Goal: Information Seeking & Learning: Check status

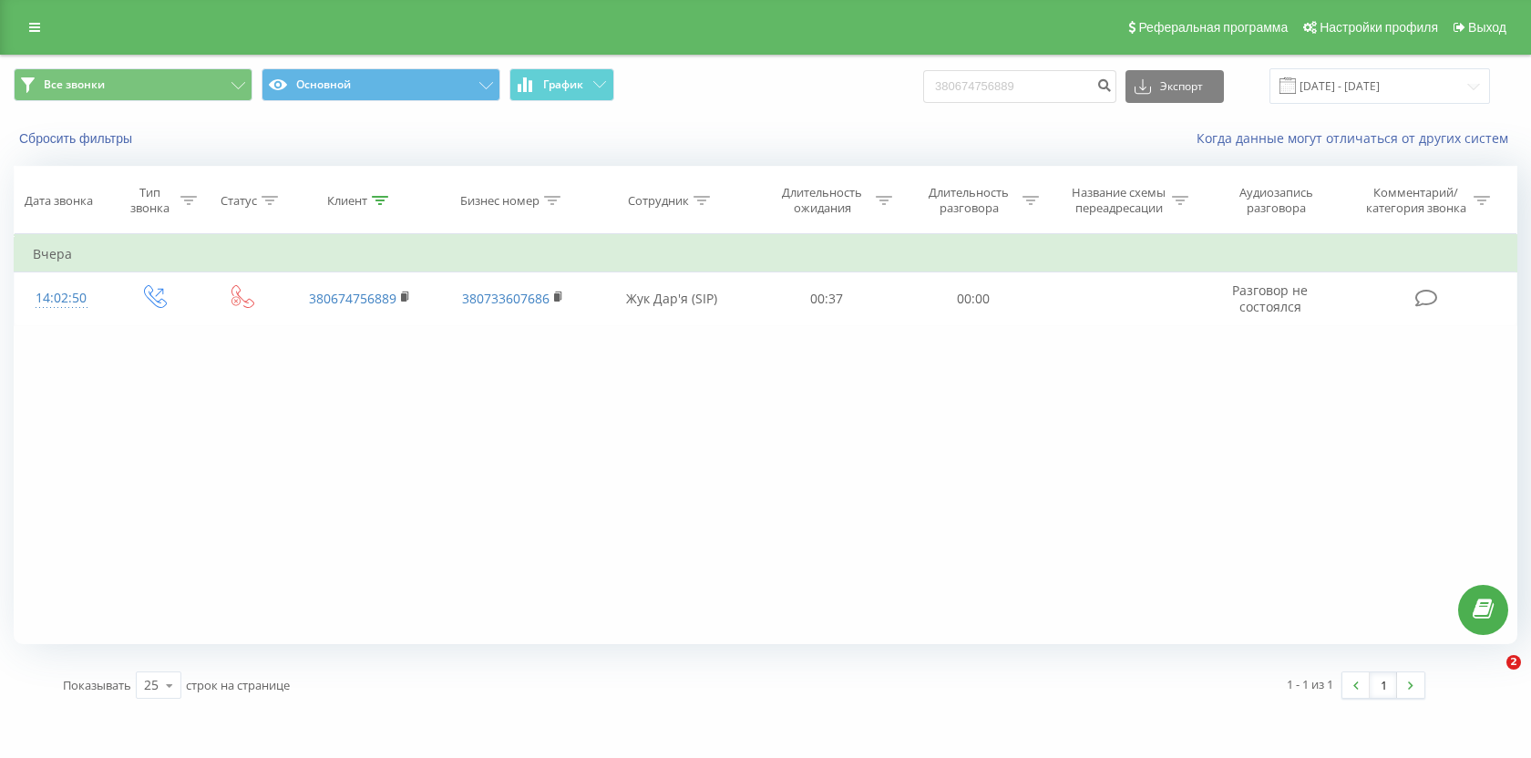
click at [1019, 87] on input "380674756889" at bounding box center [1019, 86] width 193 height 33
type input "380503111177"
click at [1112, 85] on icon "submit" at bounding box center [1104, 82] width 15 height 11
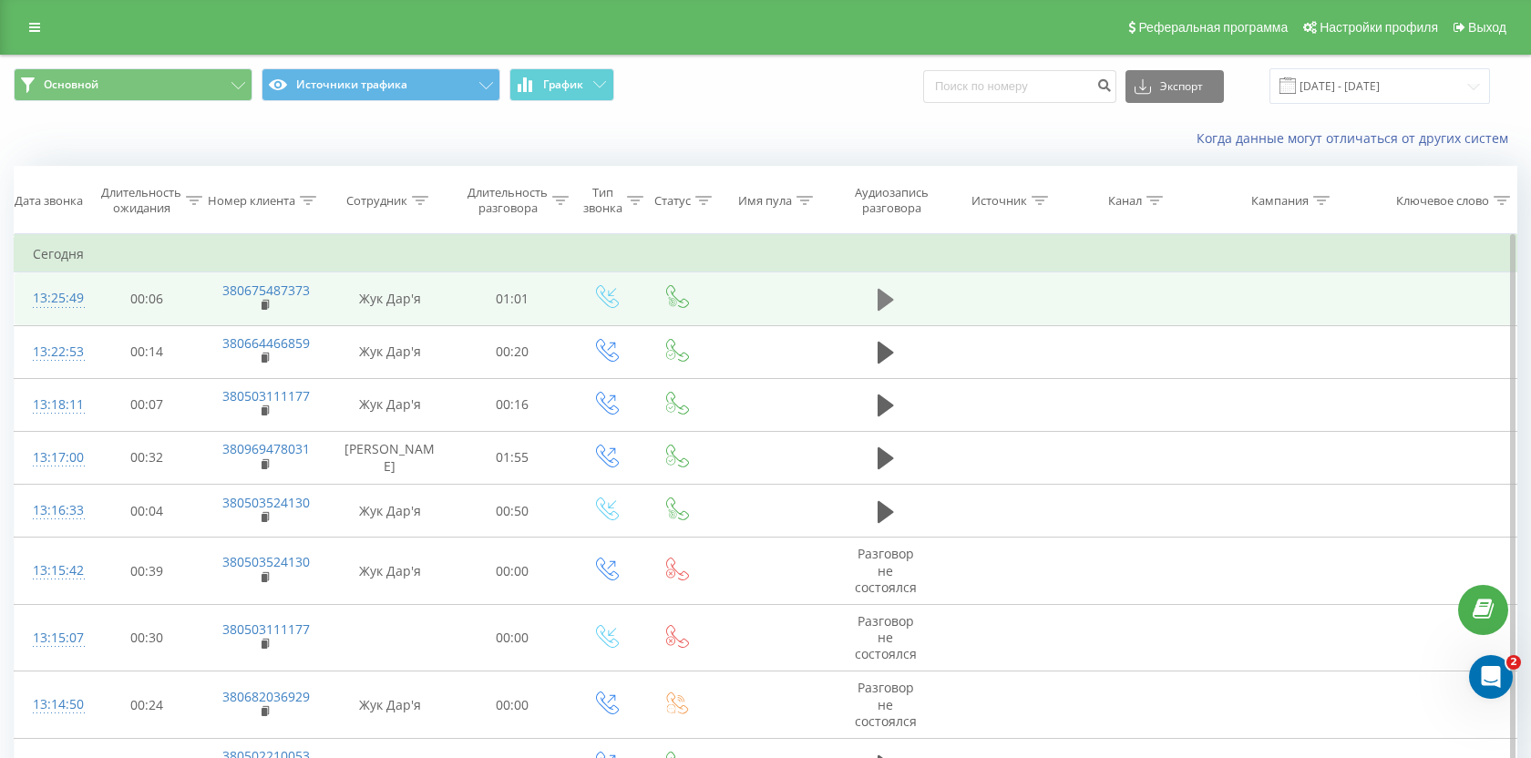
click at [887, 292] on icon at bounding box center [886, 300] width 16 height 26
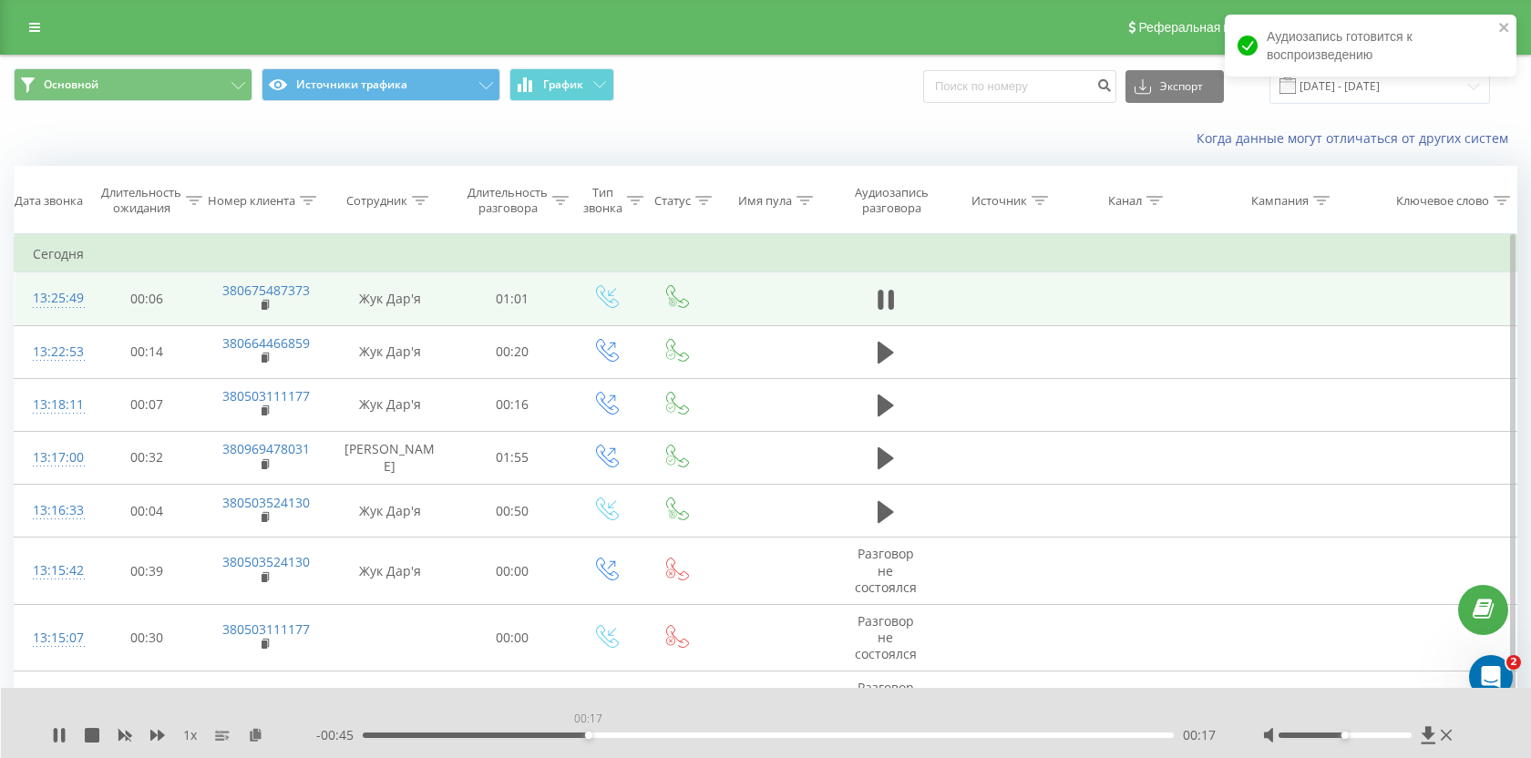
click at [588, 733] on div "00:17" at bounding box center [768, 735] width 811 height 5
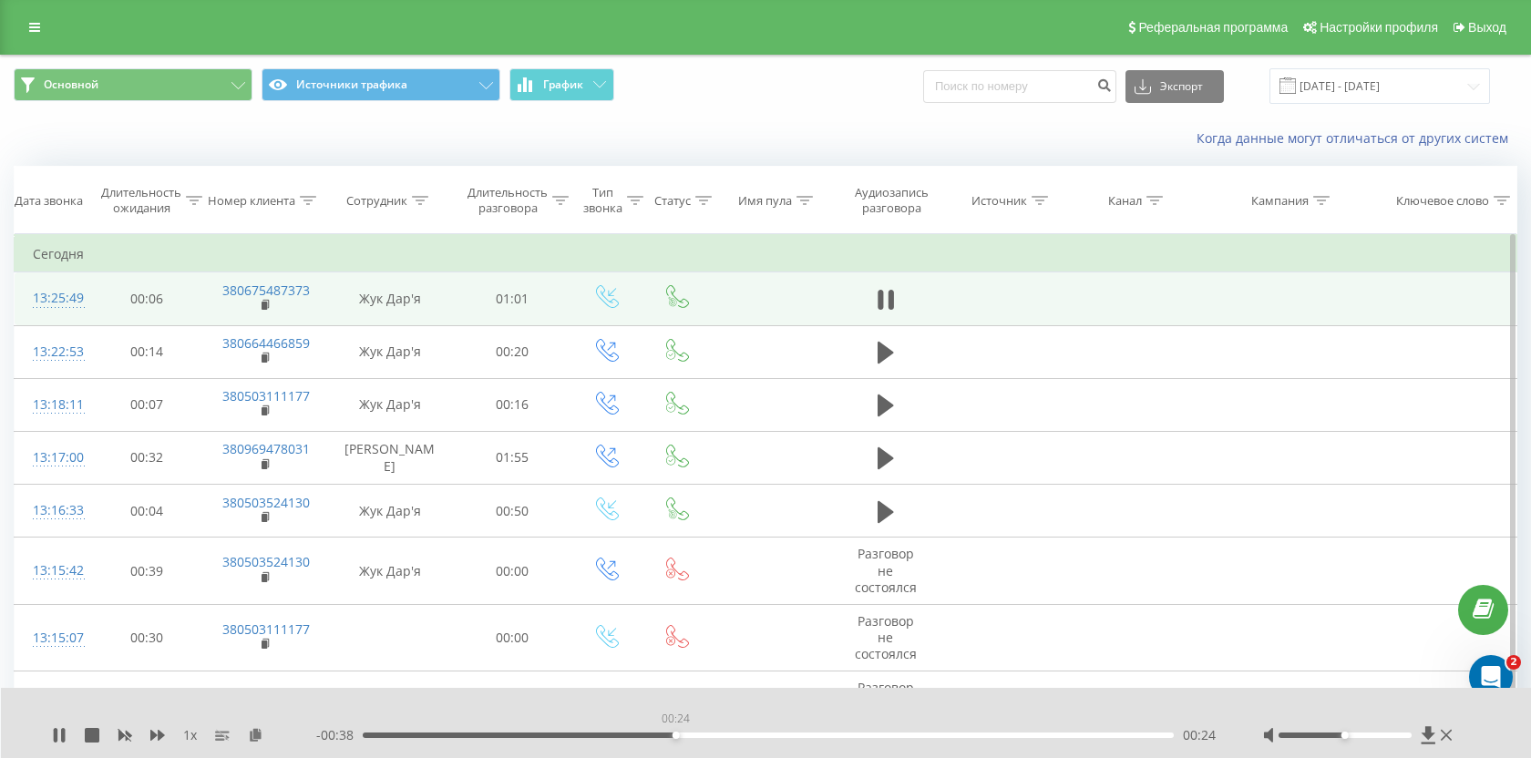
click at [675, 735] on div "00:24" at bounding box center [768, 735] width 811 height 5
click at [714, 736] on div "00:25" at bounding box center [768, 735] width 811 height 5
click at [754, 736] on div "00:30" at bounding box center [768, 735] width 811 height 5
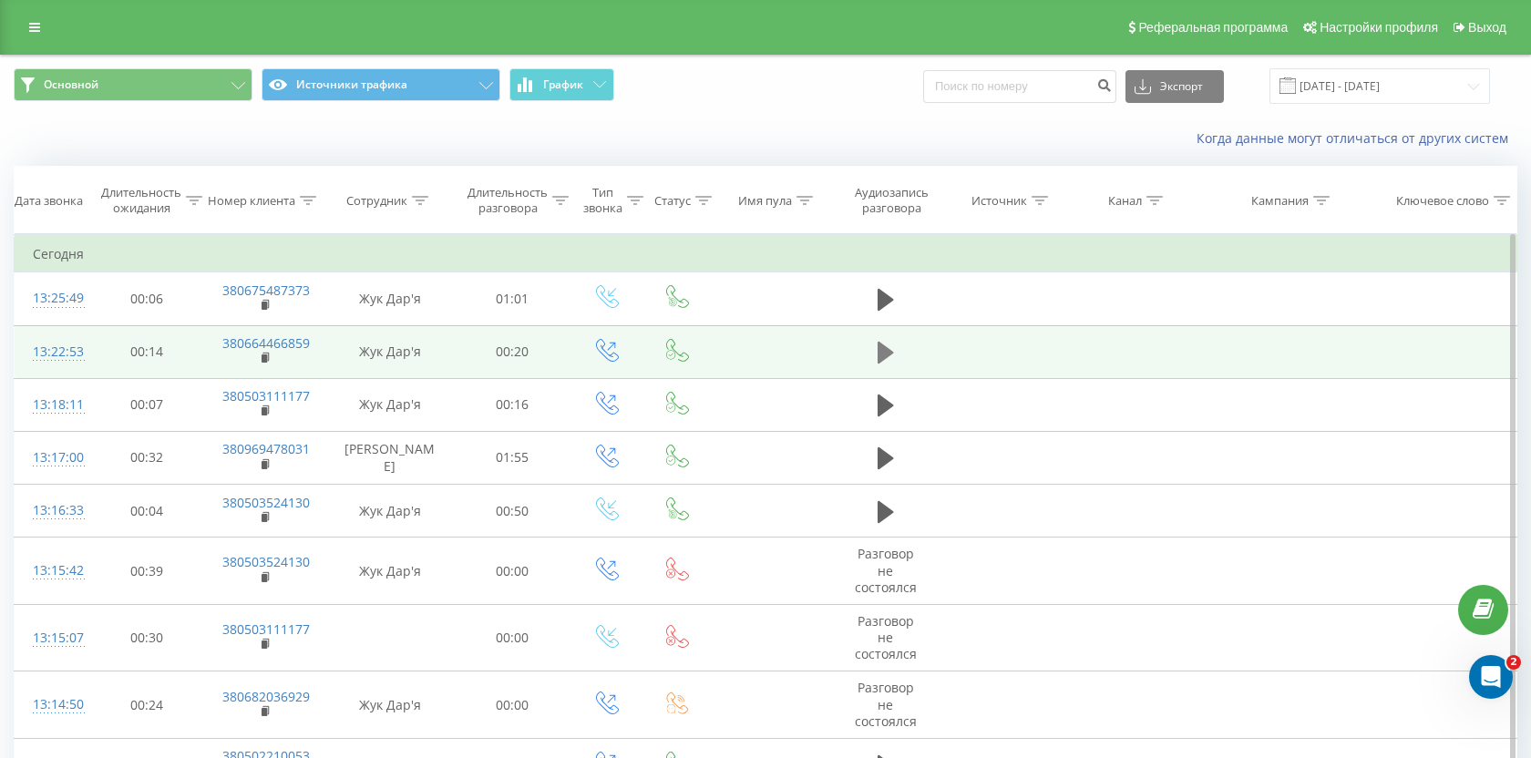
click at [890, 352] on icon at bounding box center [886, 353] width 16 height 22
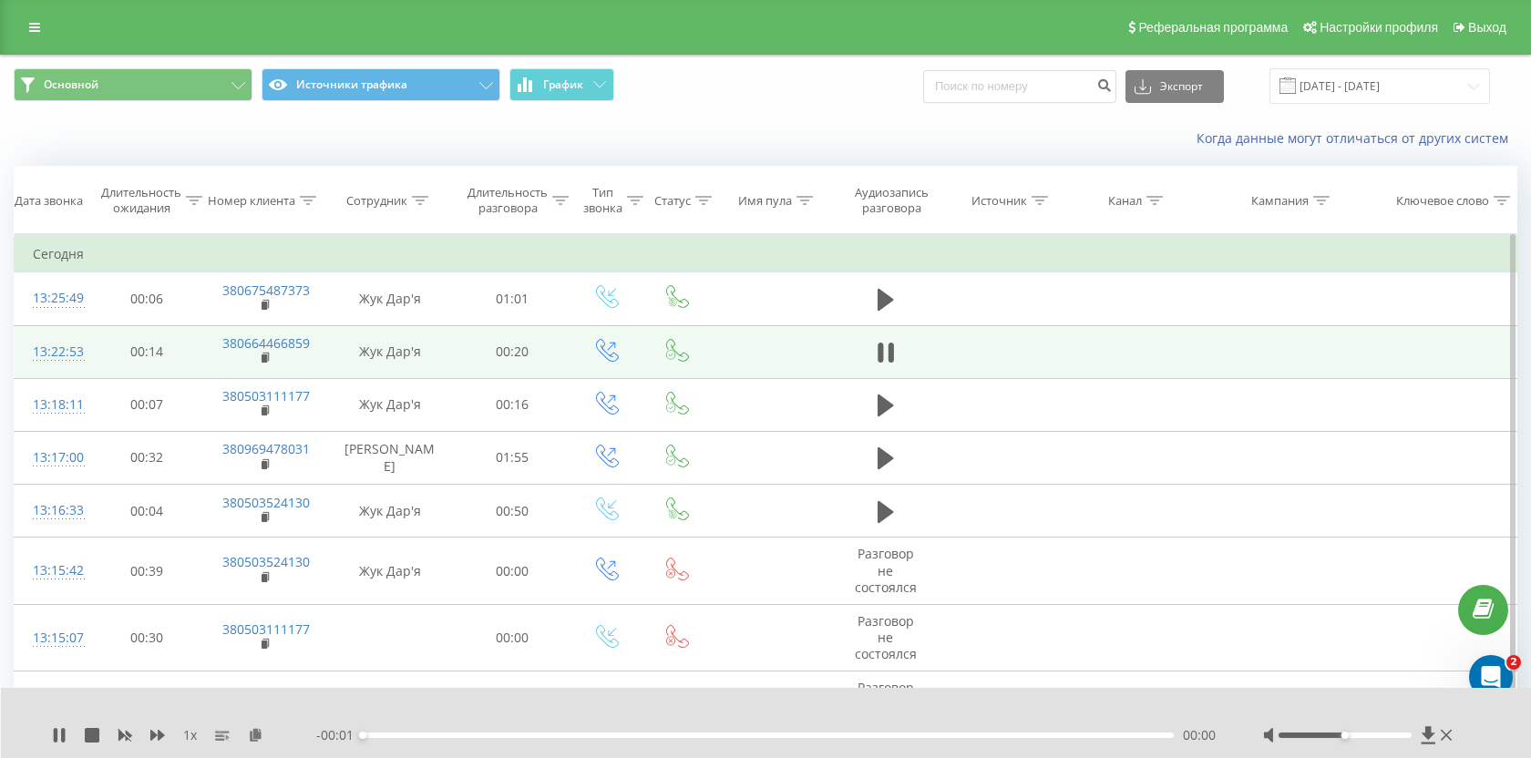
click at [513, 740] on div "- 00:01 00:00 00:00" at bounding box center [766, 735] width 901 height 18
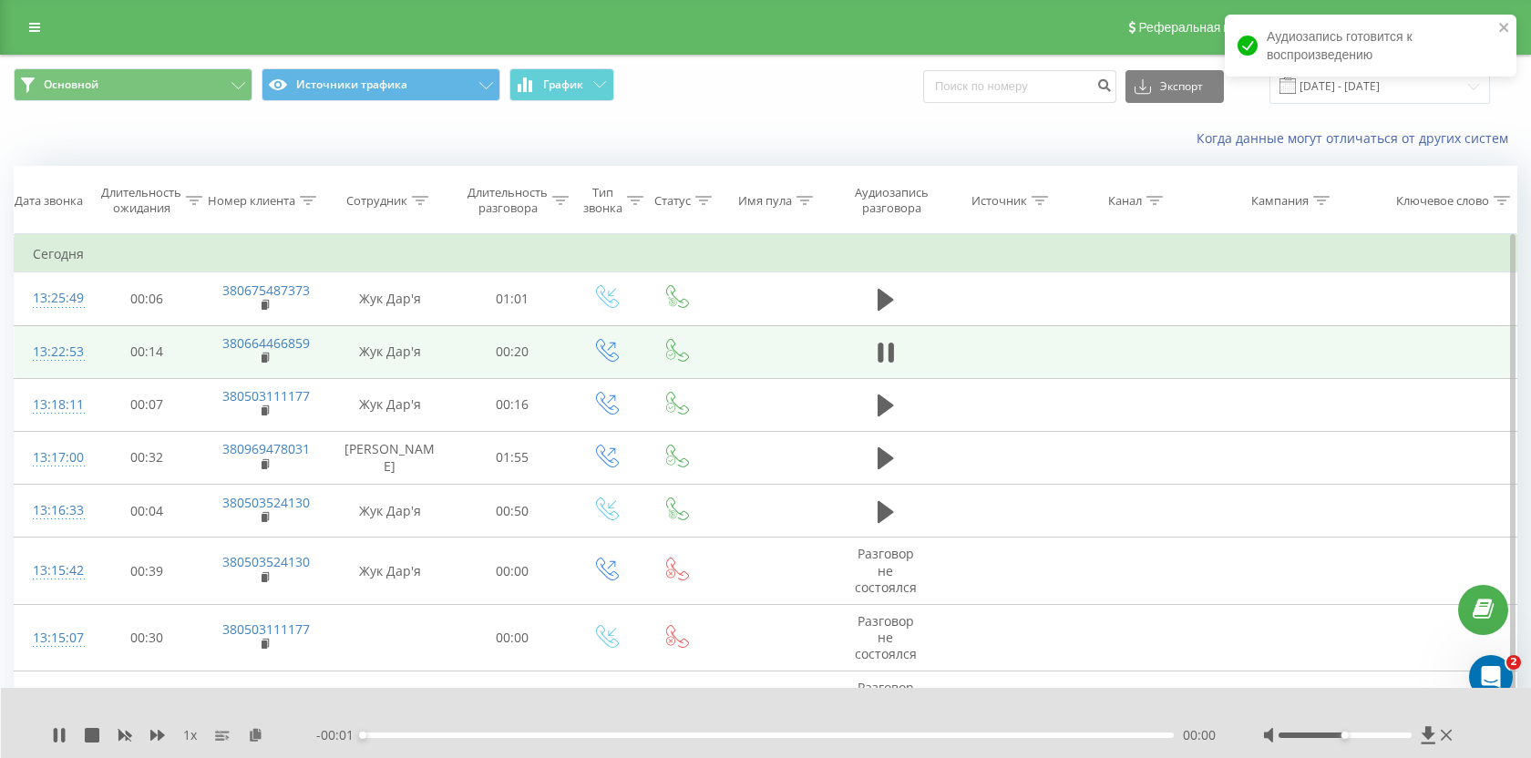
click at [513, 740] on div "- 00:01 00:00 00:00" at bounding box center [766, 735] width 901 height 18
click at [510, 733] on div "00:00" at bounding box center [768, 735] width 811 height 5
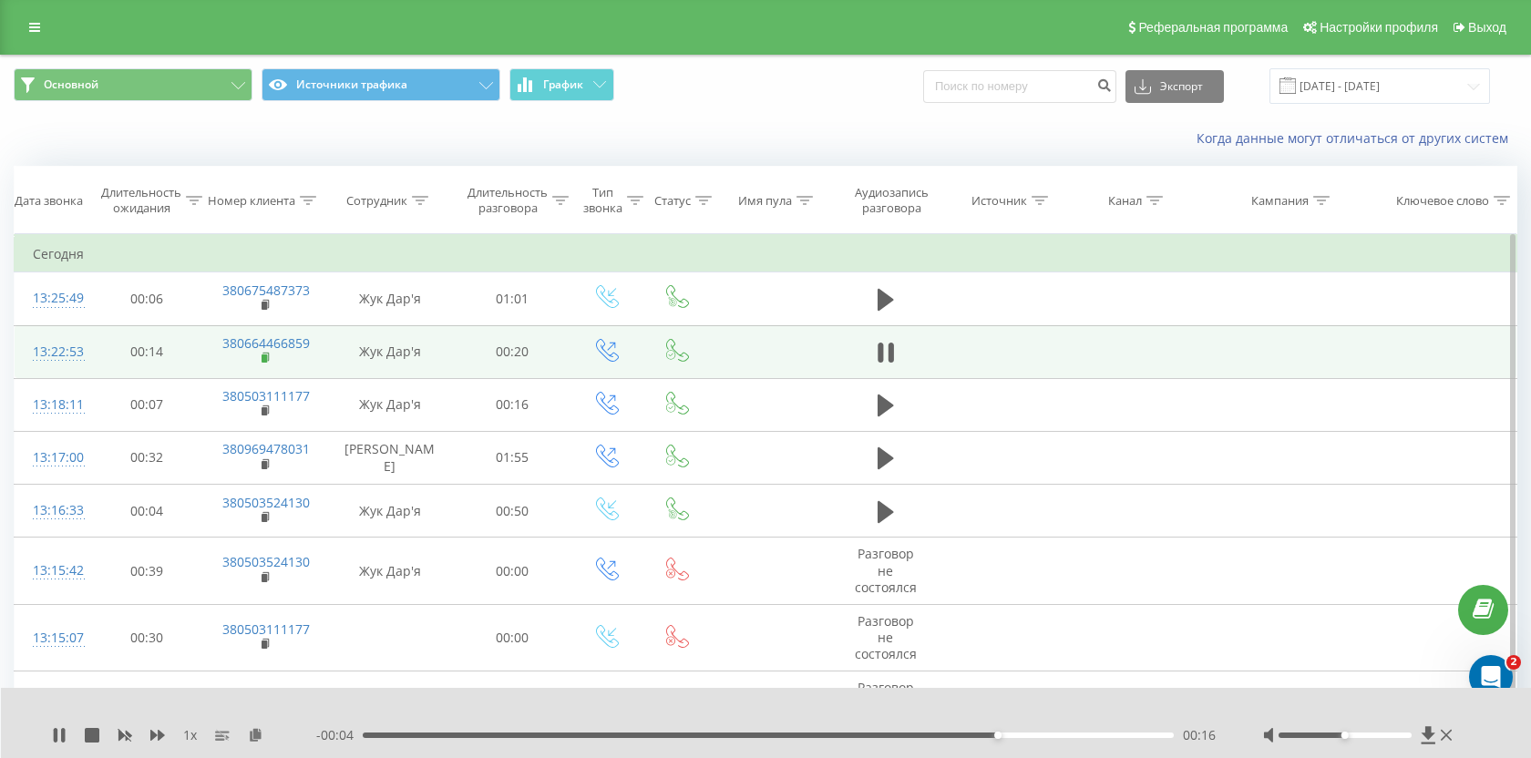
click at [269, 356] on icon at bounding box center [266, 357] width 6 height 8
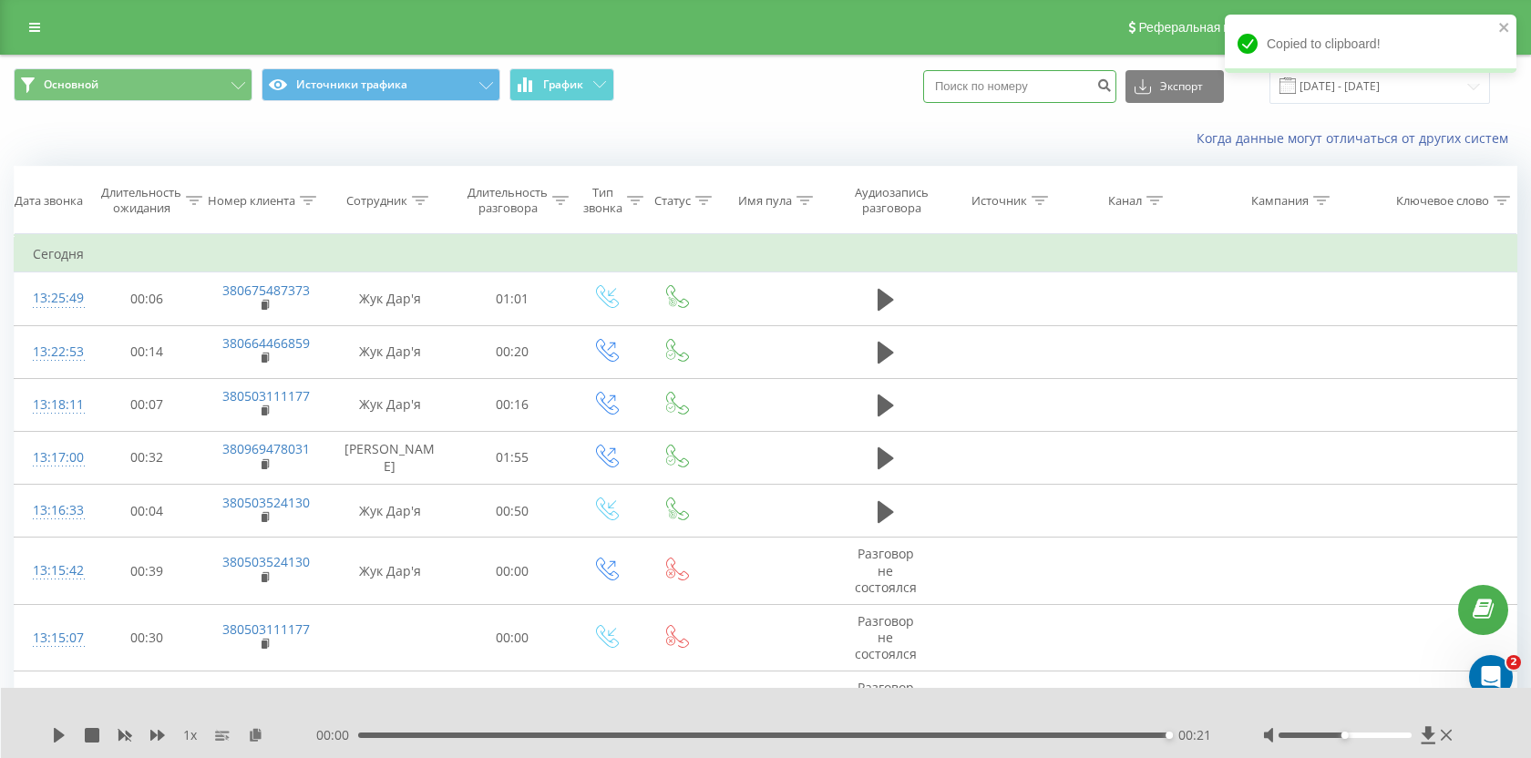
click at [1056, 98] on input at bounding box center [1019, 86] width 193 height 33
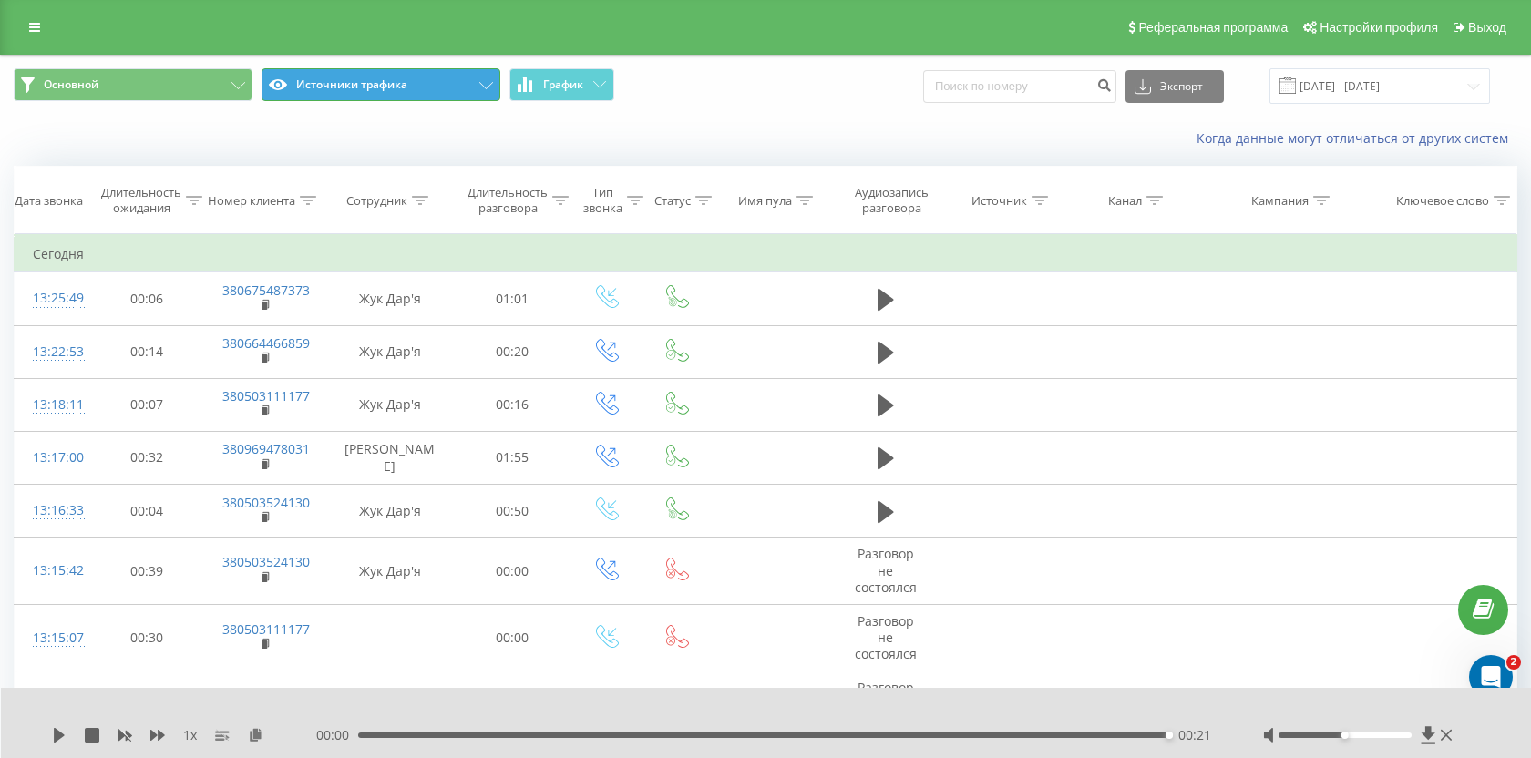
click at [386, 100] on button "Источники трафика" at bounding box center [381, 84] width 239 height 33
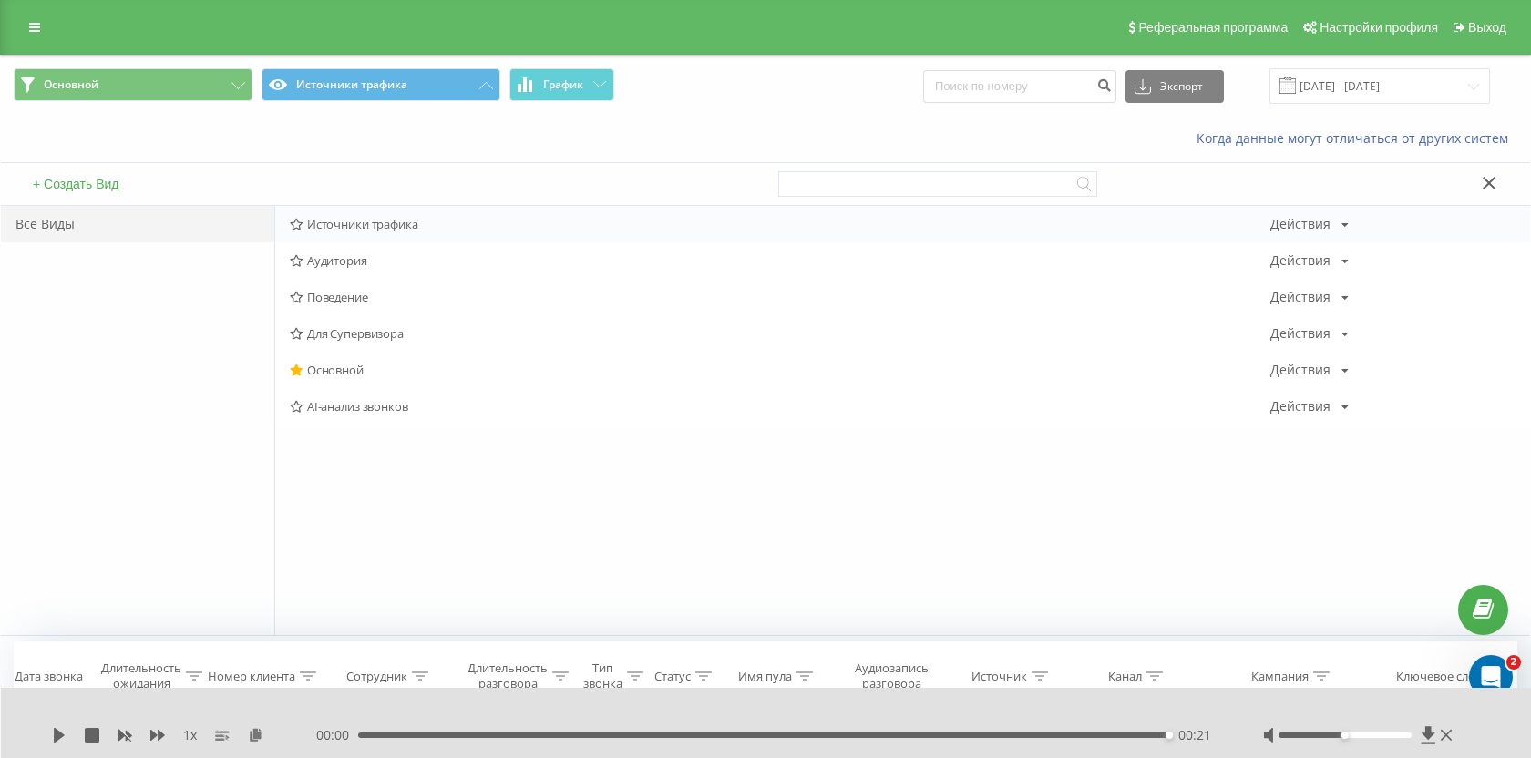
click at [360, 211] on div "Источники трафика Действия Редактировать Копировать Удалить По умолчанию Подели…" at bounding box center [902, 224] width 1255 height 36
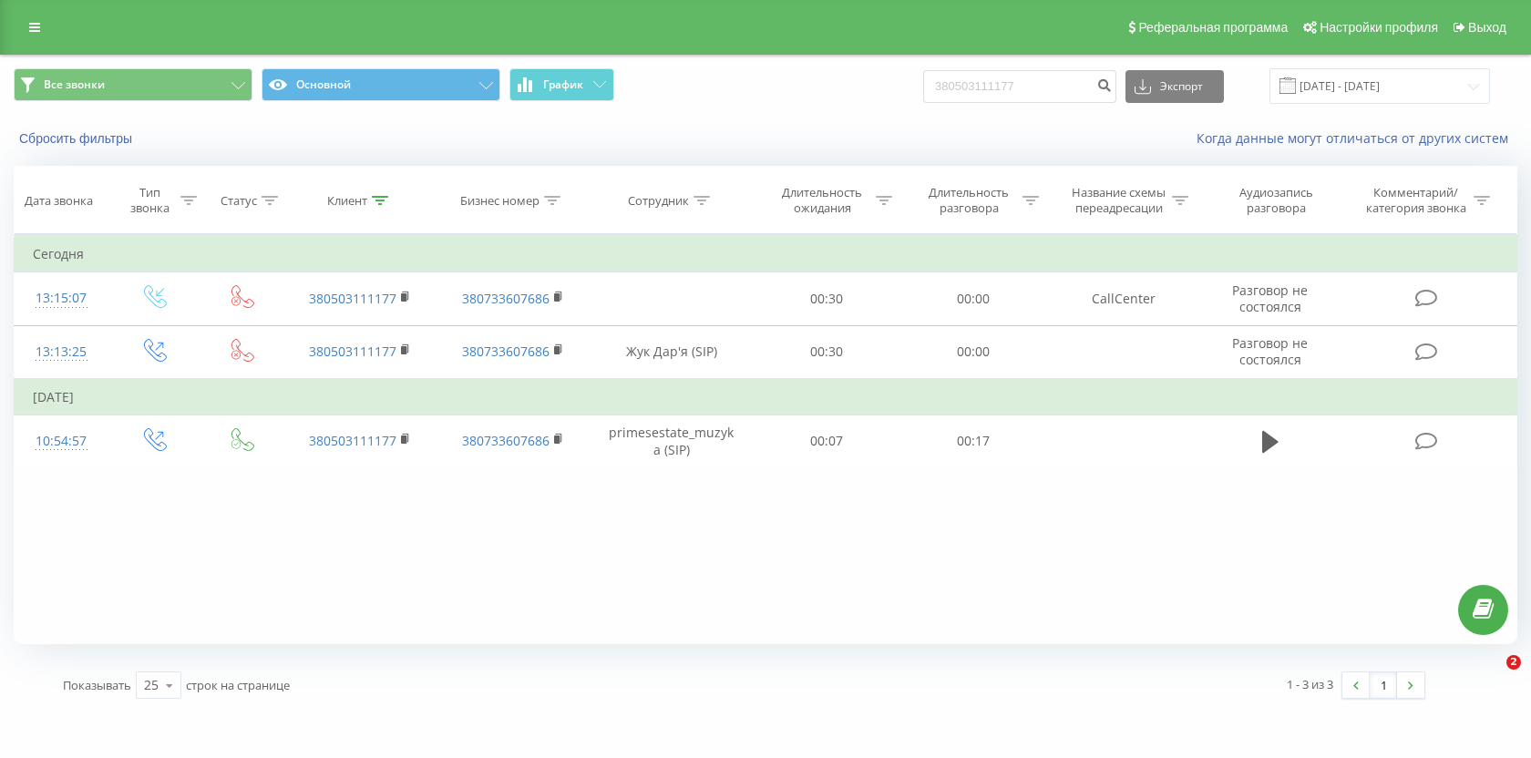
click at [1021, 101] on input "380503111177" at bounding box center [1019, 86] width 193 height 33
type input "380664466859"
click at [1112, 88] on icon "submit" at bounding box center [1104, 82] width 15 height 11
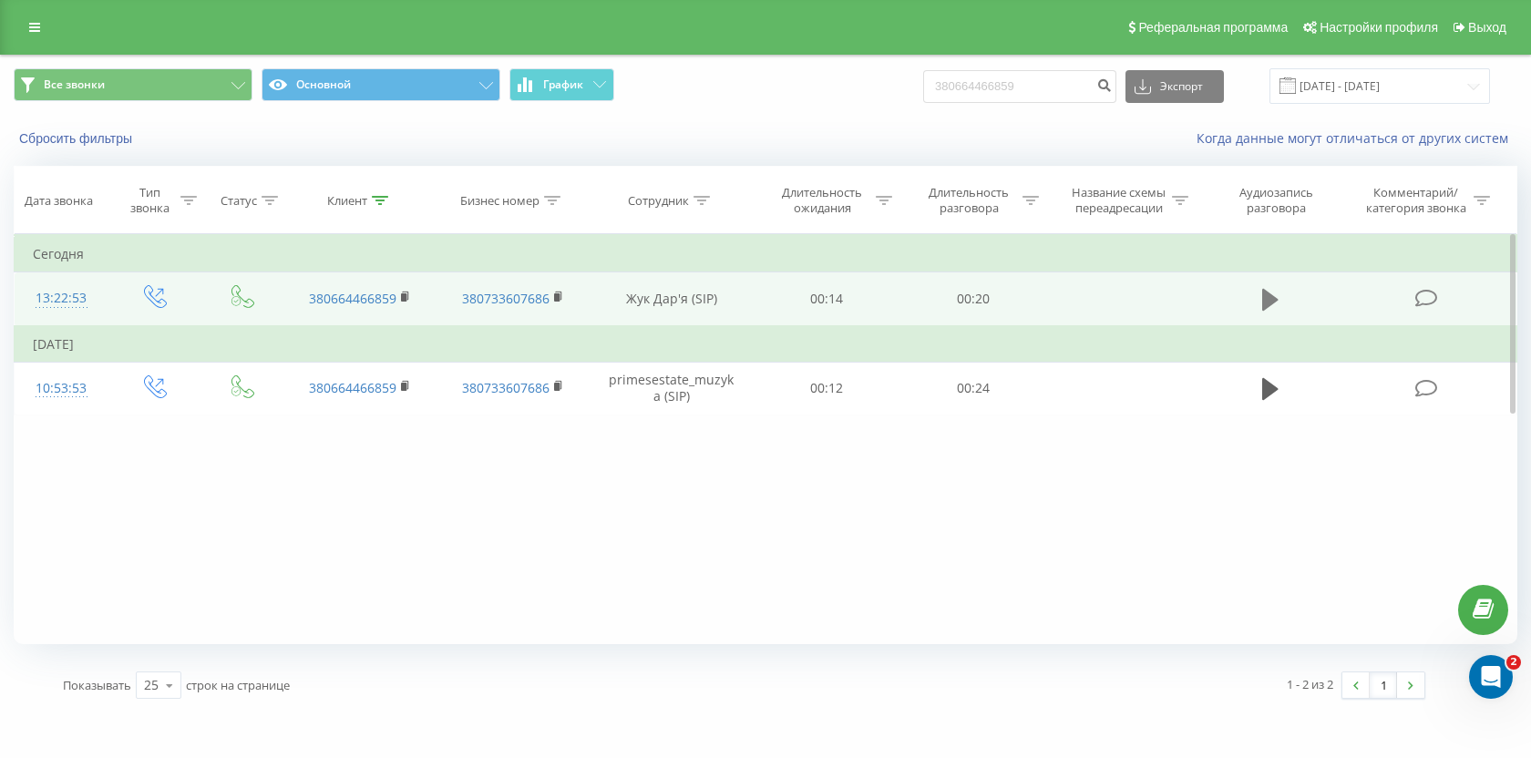
click at [1271, 310] on icon at bounding box center [1270, 300] width 16 height 26
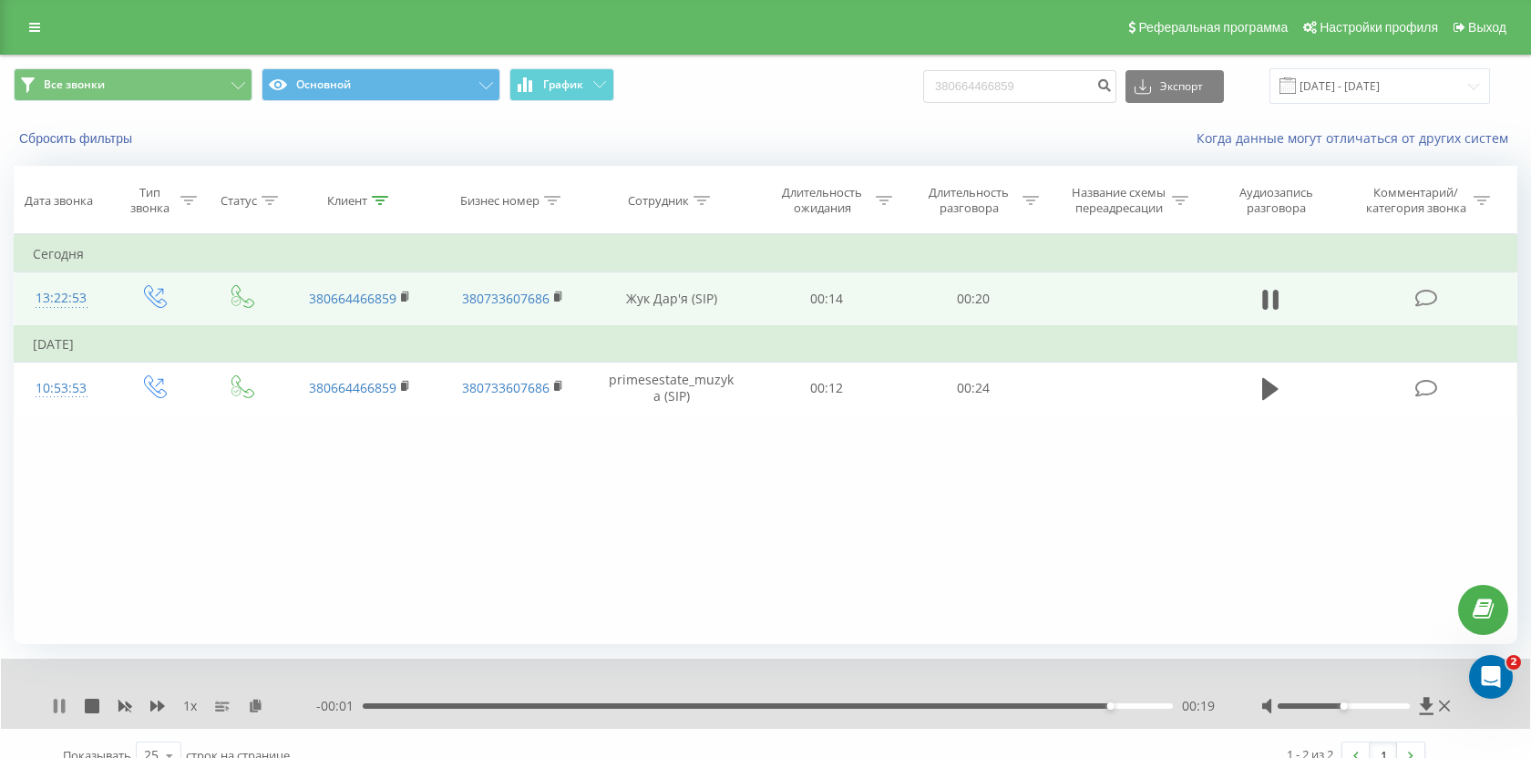
click at [57, 712] on icon at bounding box center [56, 706] width 4 height 15
click at [1063, 93] on input "380664466859" at bounding box center [1019, 86] width 193 height 33
paste input "951664314"
type input "380951664314"
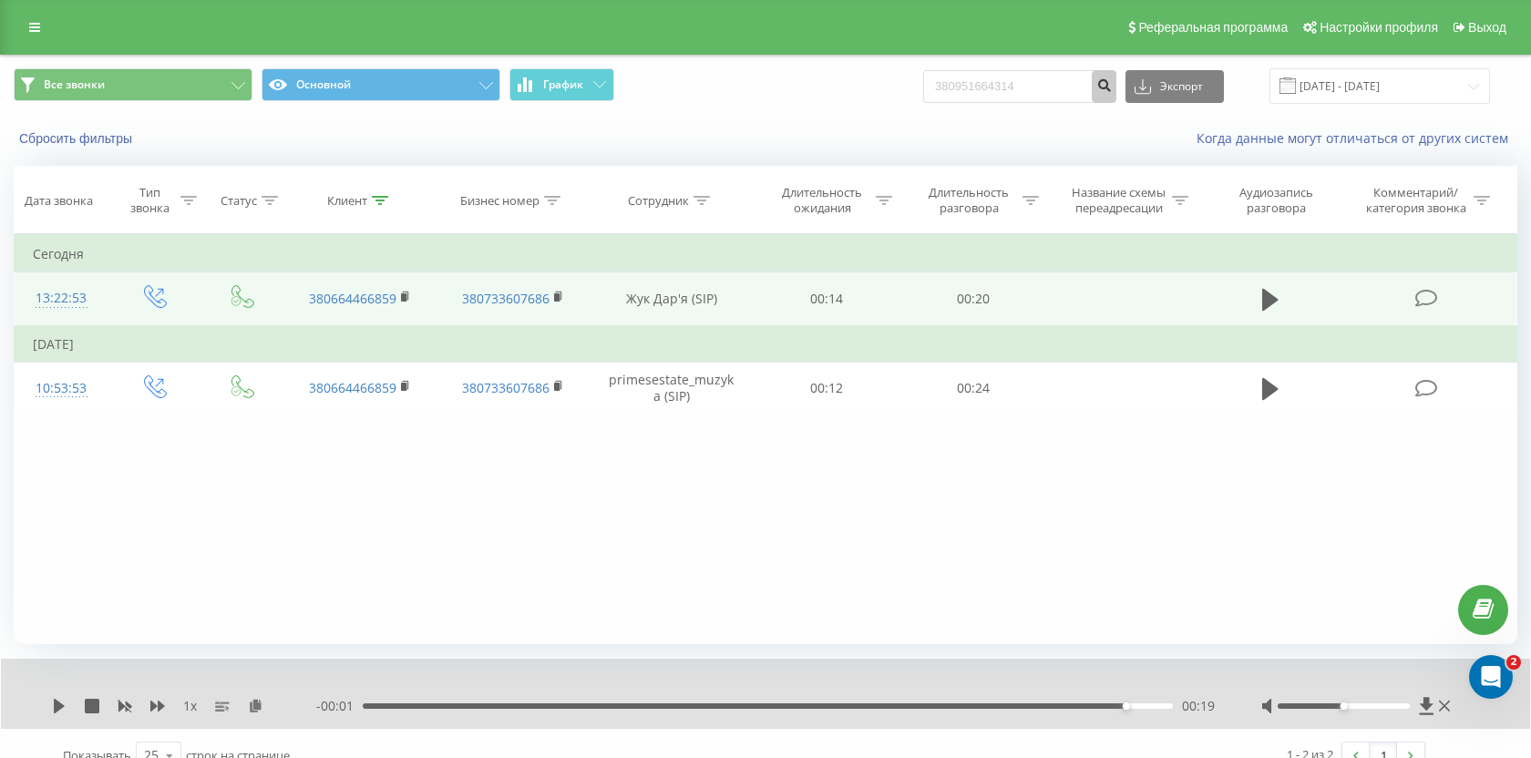
click at [1112, 88] on icon "submit" at bounding box center [1104, 82] width 15 height 11
click at [1276, 304] on icon at bounding box center [1270, 300] width 16 height 26
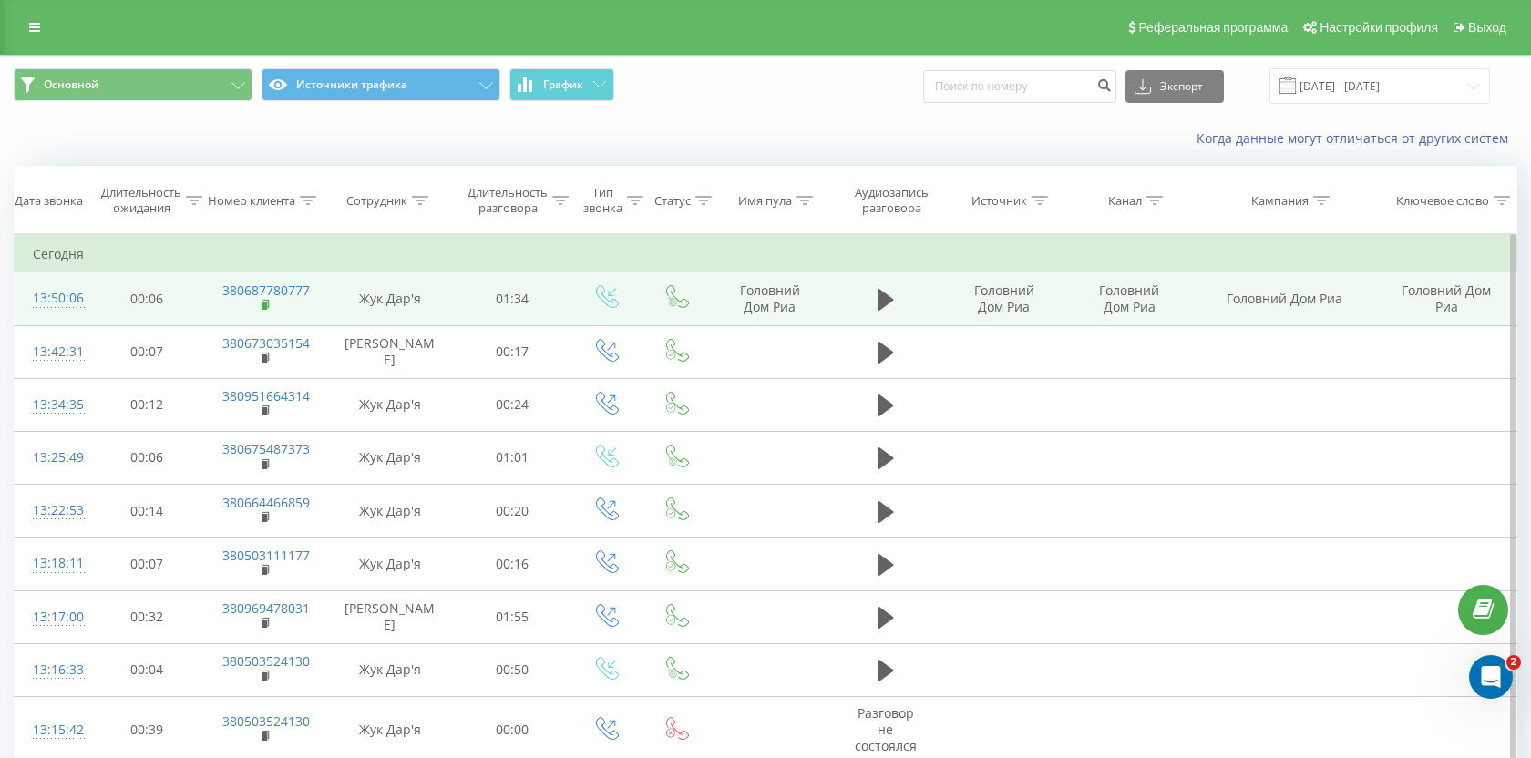
click at [264, 303] on rect at bounding box center [264, 306] width 5 height 8
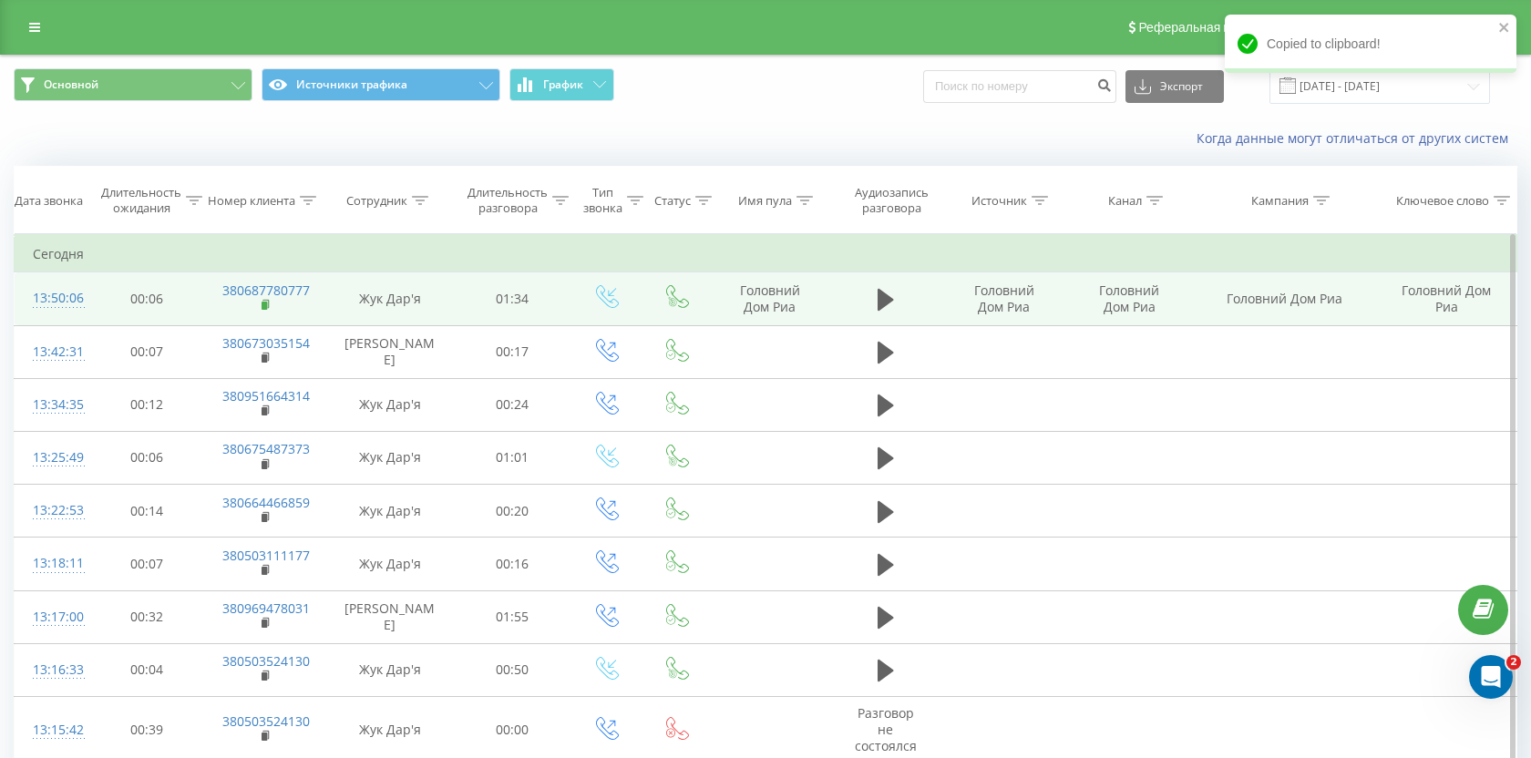
click at [264, 303] on rect at bounding box center [264, 306] width 5 height 8
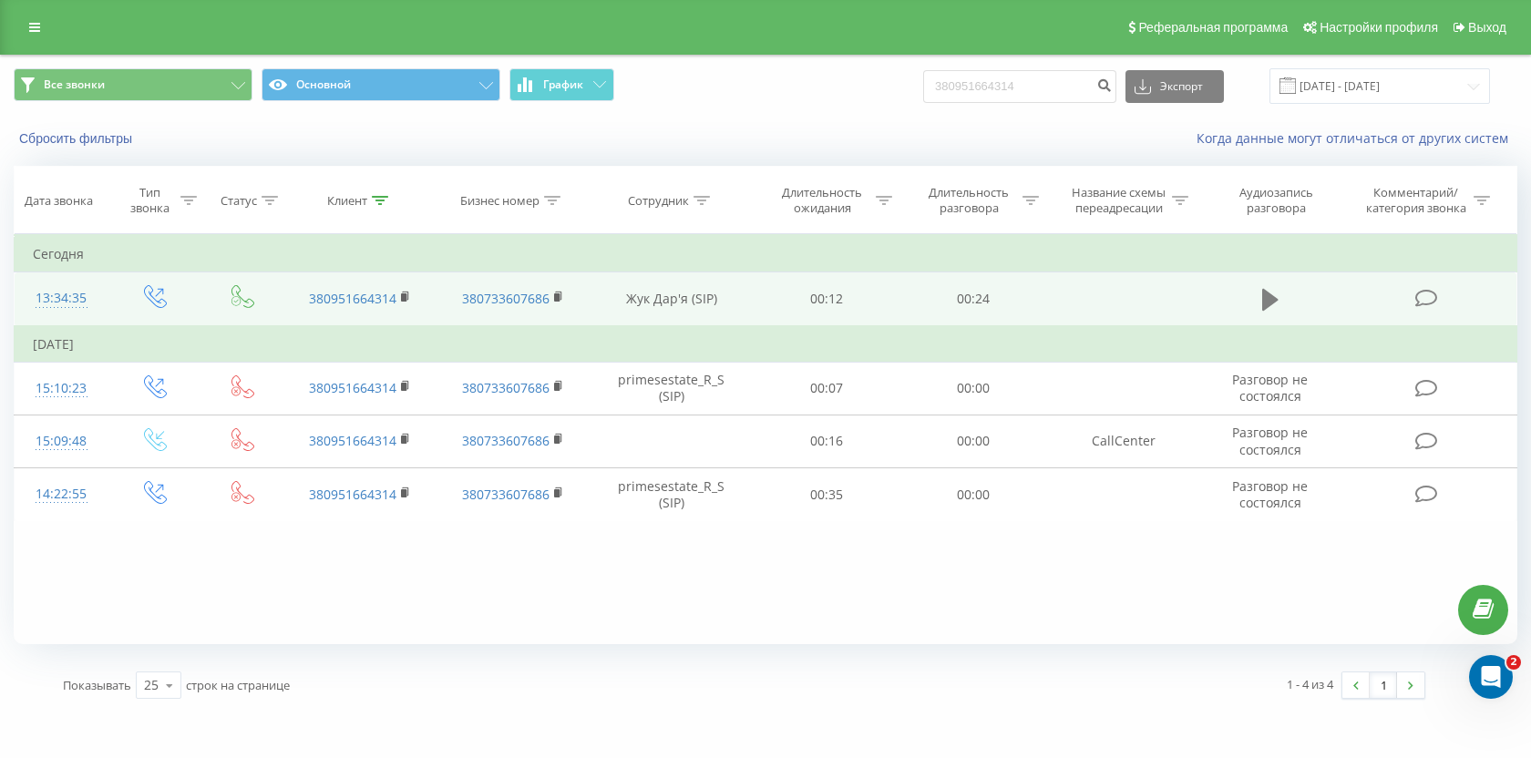
click at [1261, 295] on button at bounding box center [1270, 299] width 27 height 27
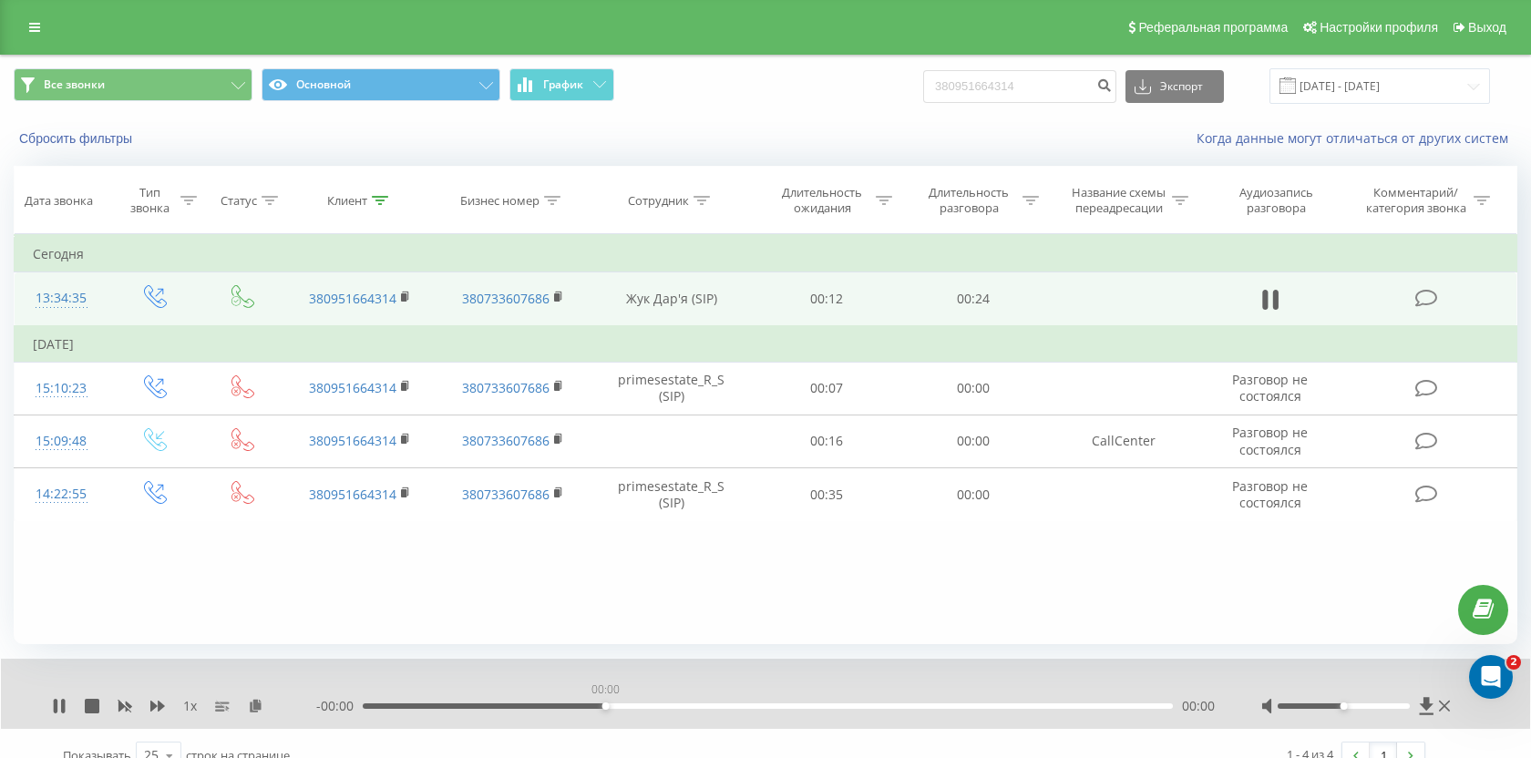
click at [606, 705] on div "00:00" at bounding box center [768, 706] width 810 height 5
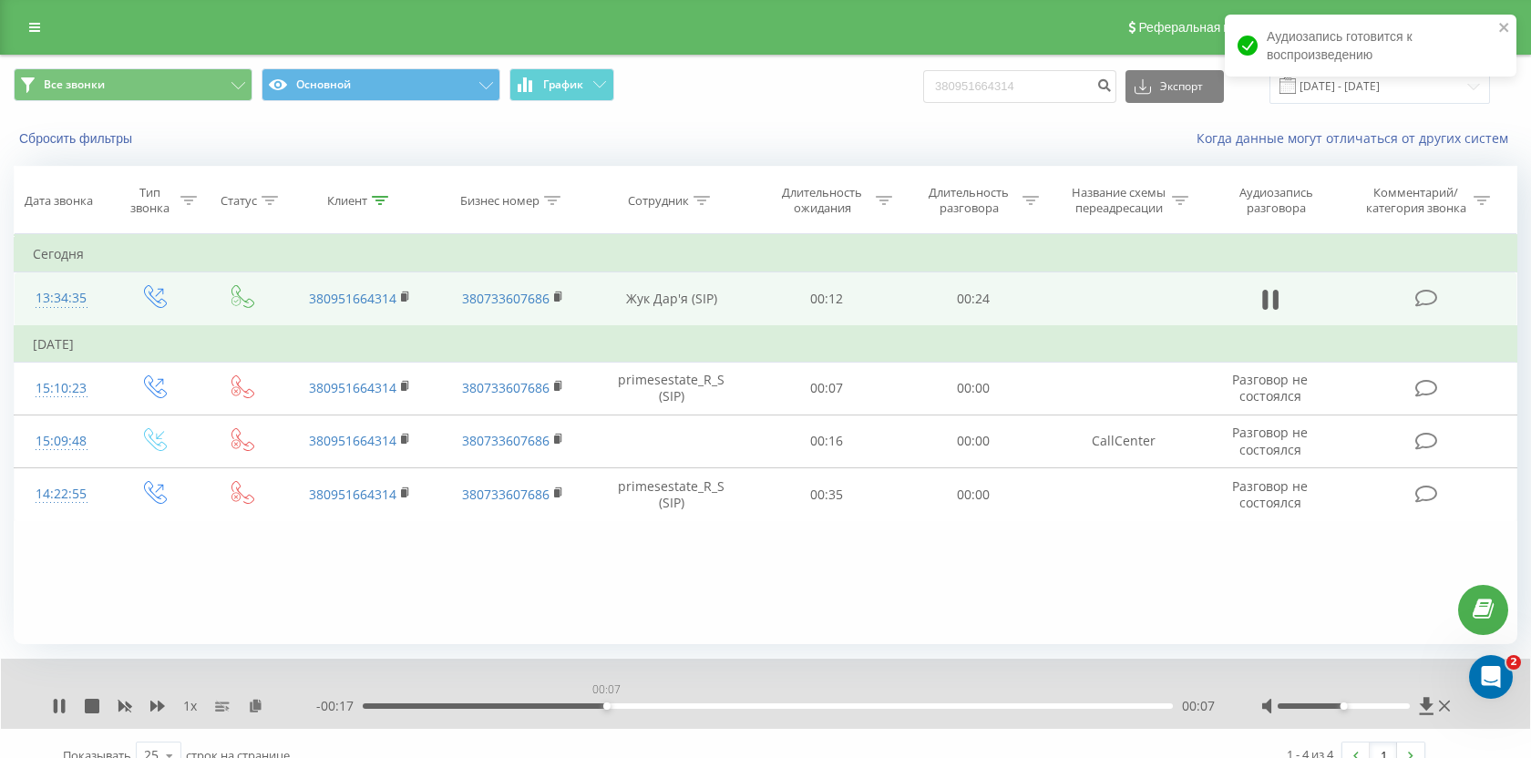
click at [606, 705] on div "00:07" at bounding box center [768, 706] width 810 height 5
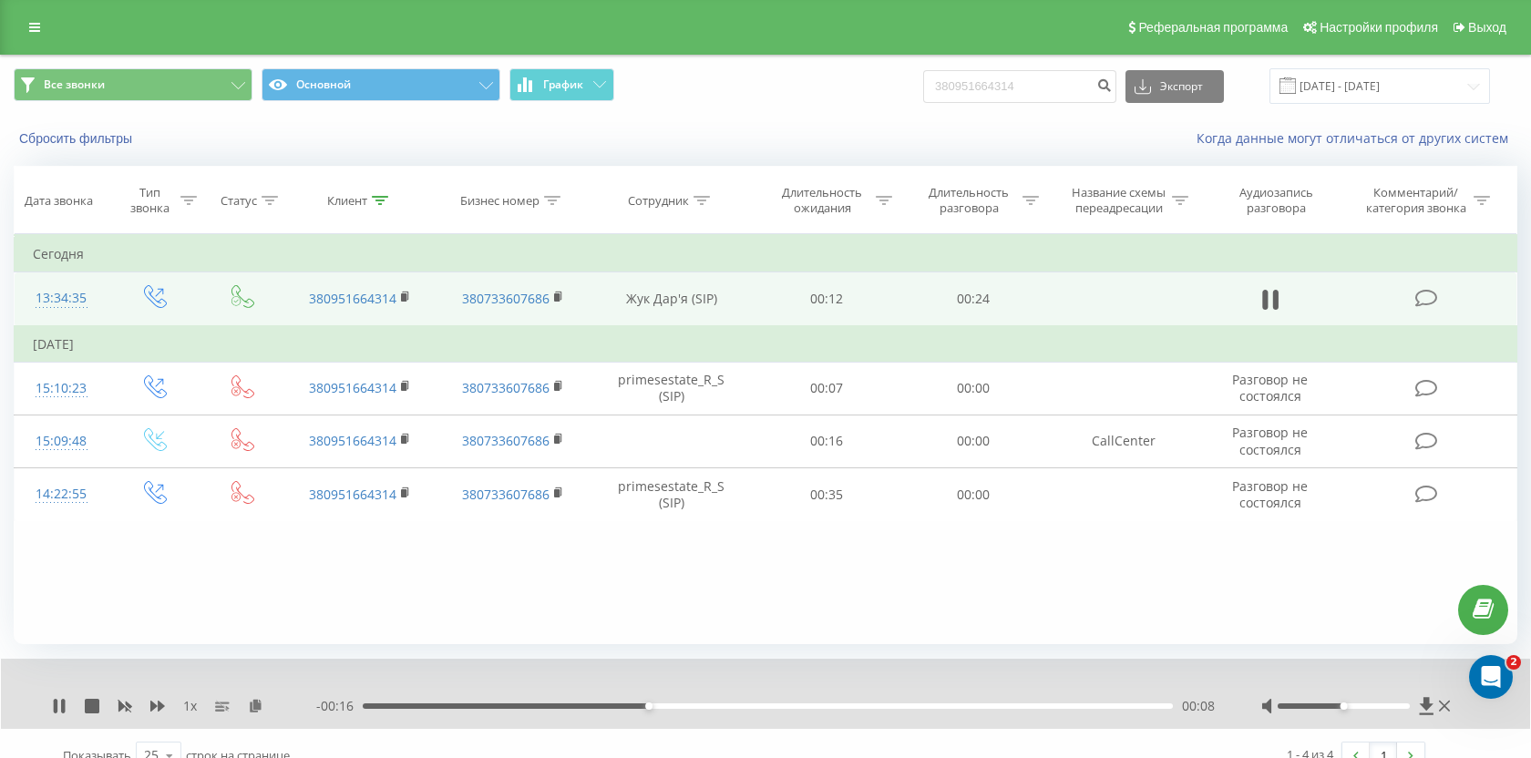
click at [783, 709] on div "- 00:16 00:08 00:08" at bounding box center [766, 706] width 900 height 18
click at [755, 705] on div "00:12" at bounding box center [768, 706] width 810 height 5
click at [59, 704] on icon at bounding box center [59, 706] width 15 height 15
click at [999, 87] on input "380951664314" at bounding box center [1019, 86] width 193 height 33
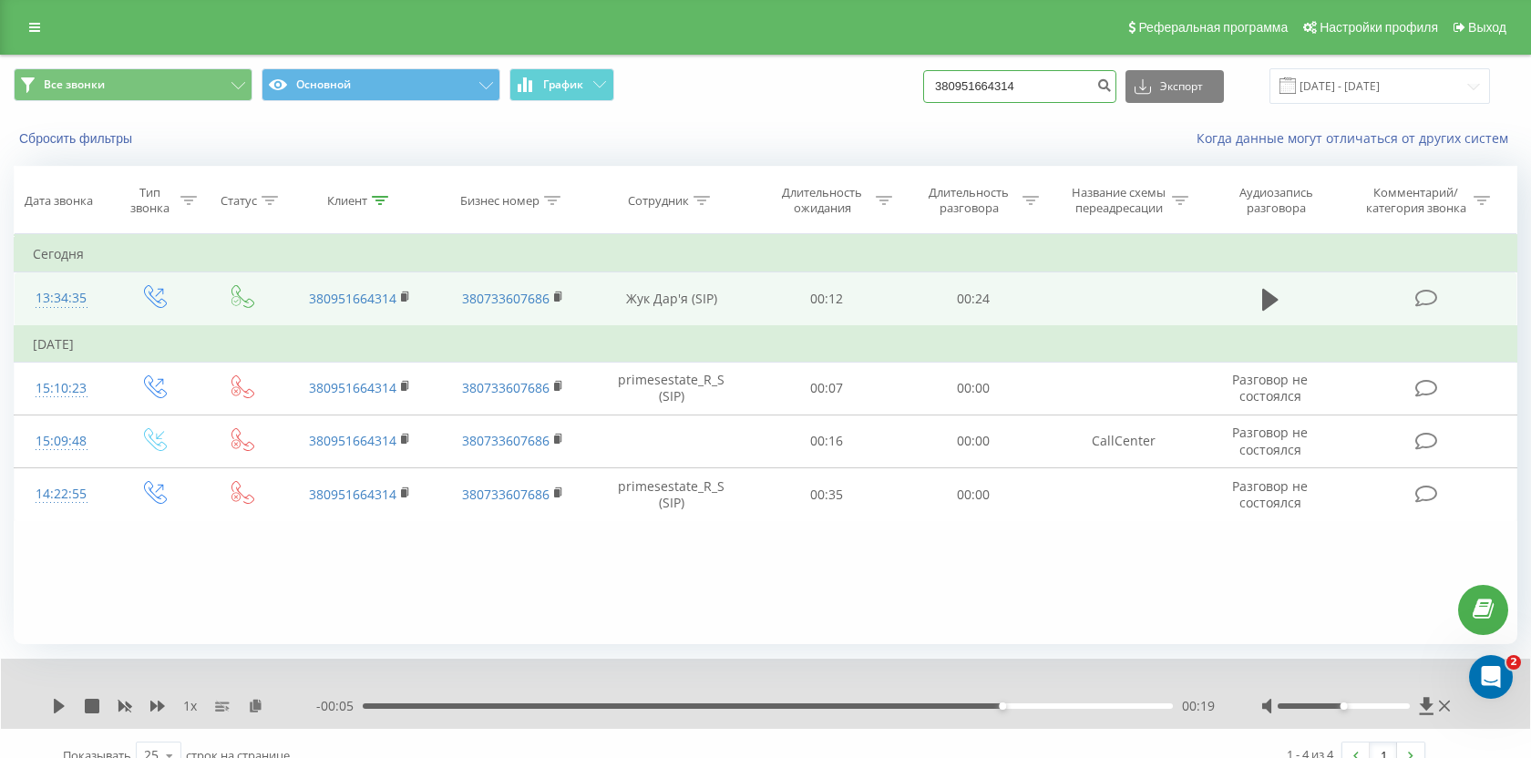
paste input "500401958"
type input "380500401958"
click at [1112, 78] on icon "submit" at bounding box center [1104, 82] width 15 height 11
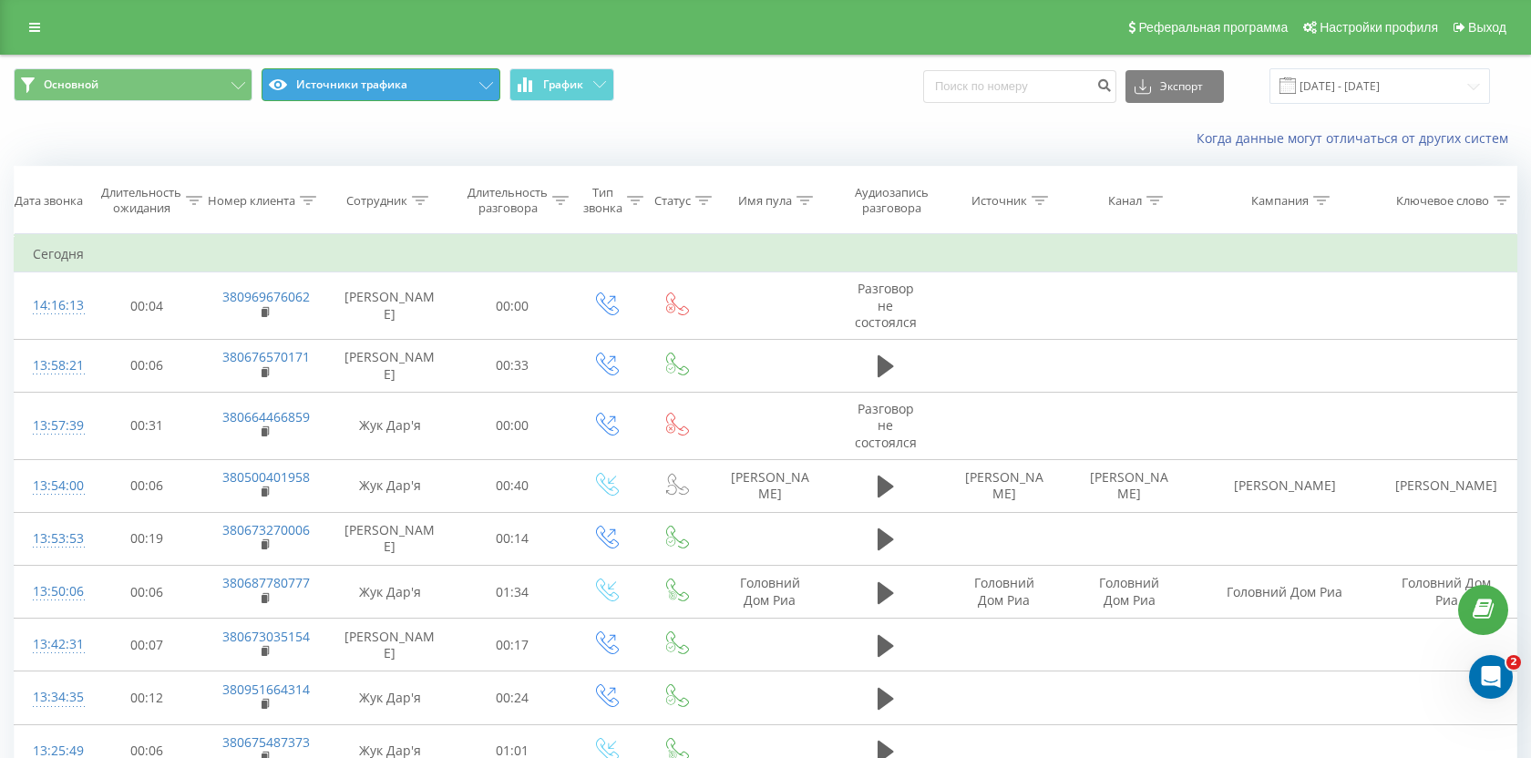
click at [322, 98] on button "Источники трафика" at bounding box center [381, 84] width 239 height 33
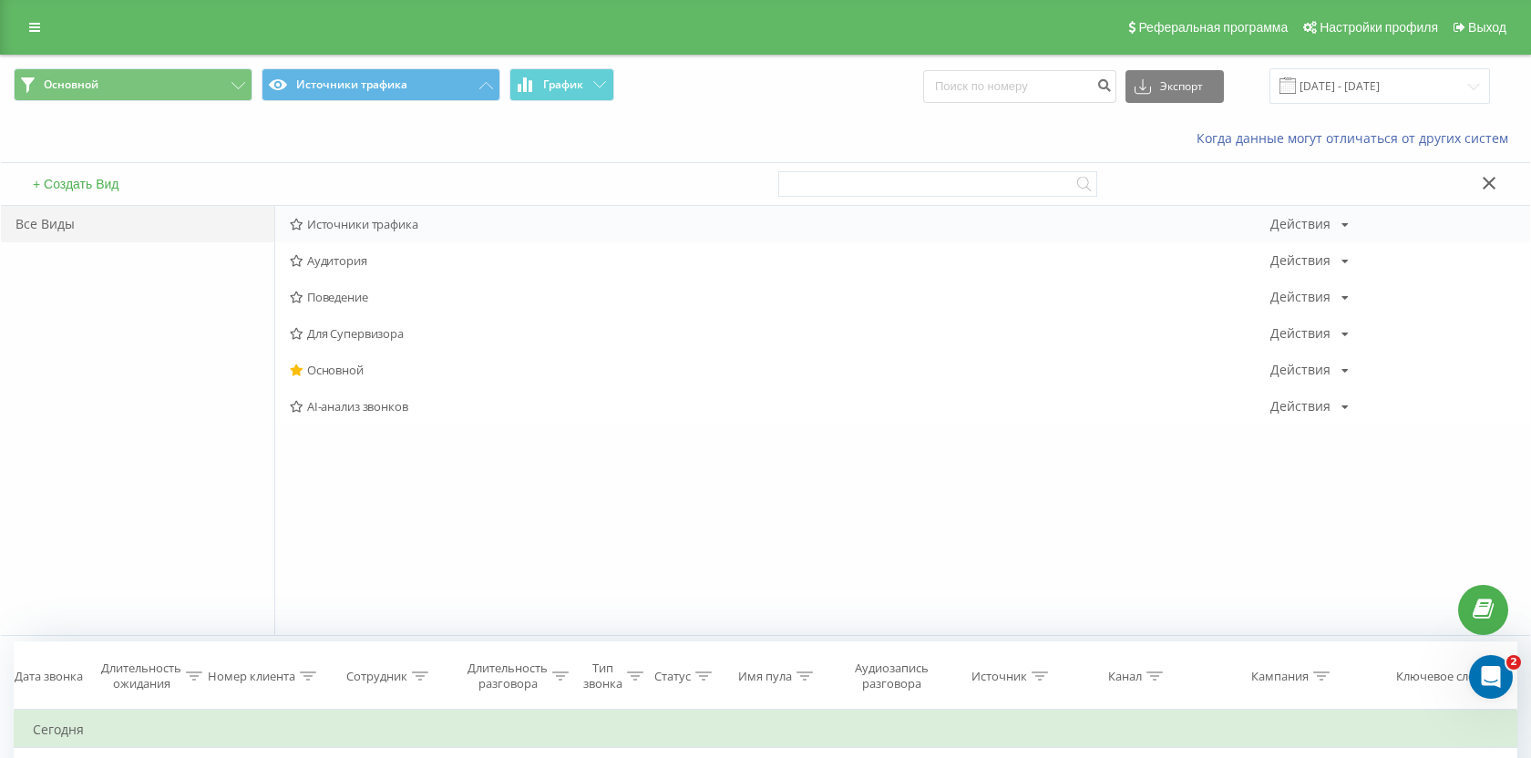
click at [321, 221] on span "Источники трафика" at bounding box center [780, 224] width 981 height 13
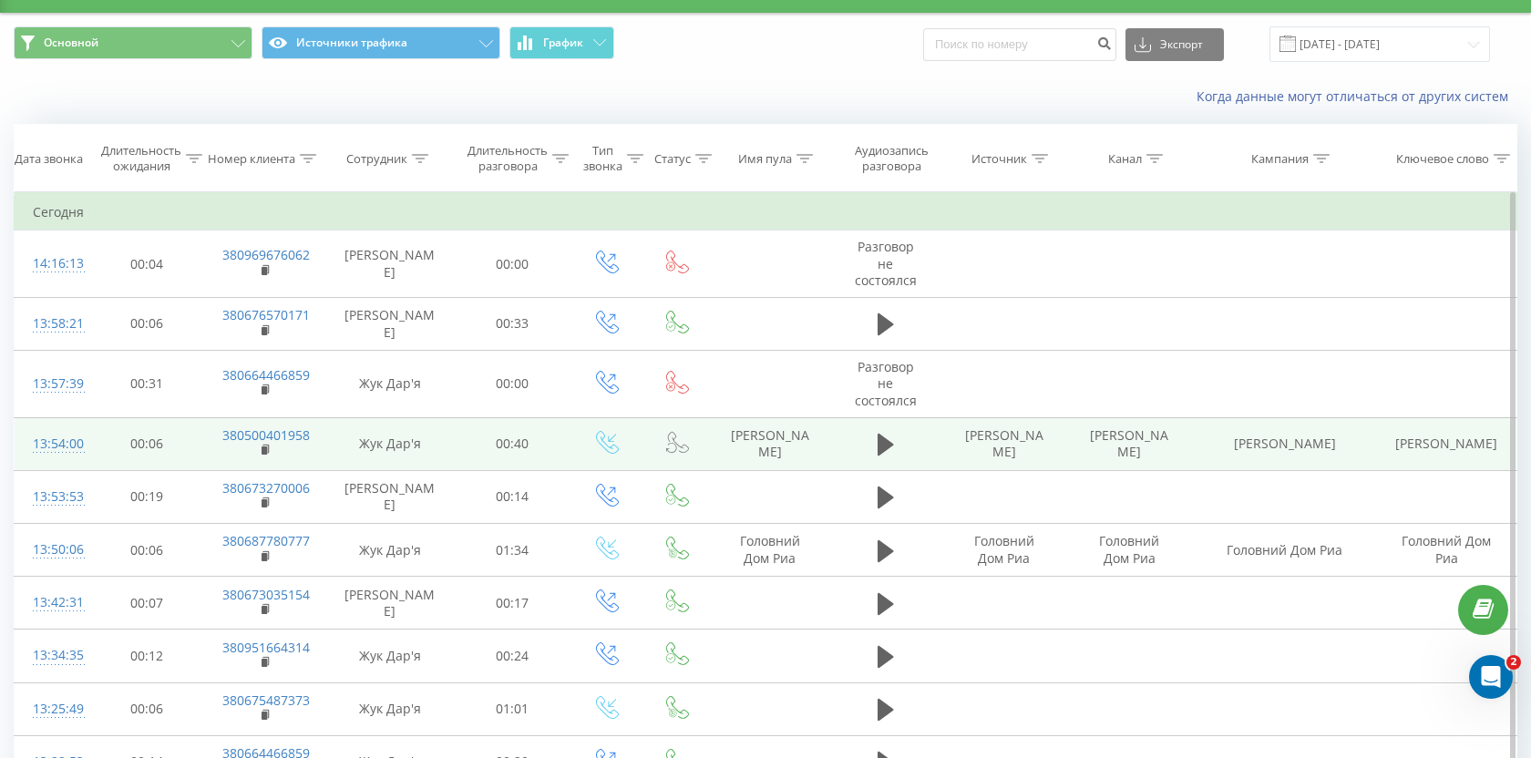
scroll to position [97, 0]
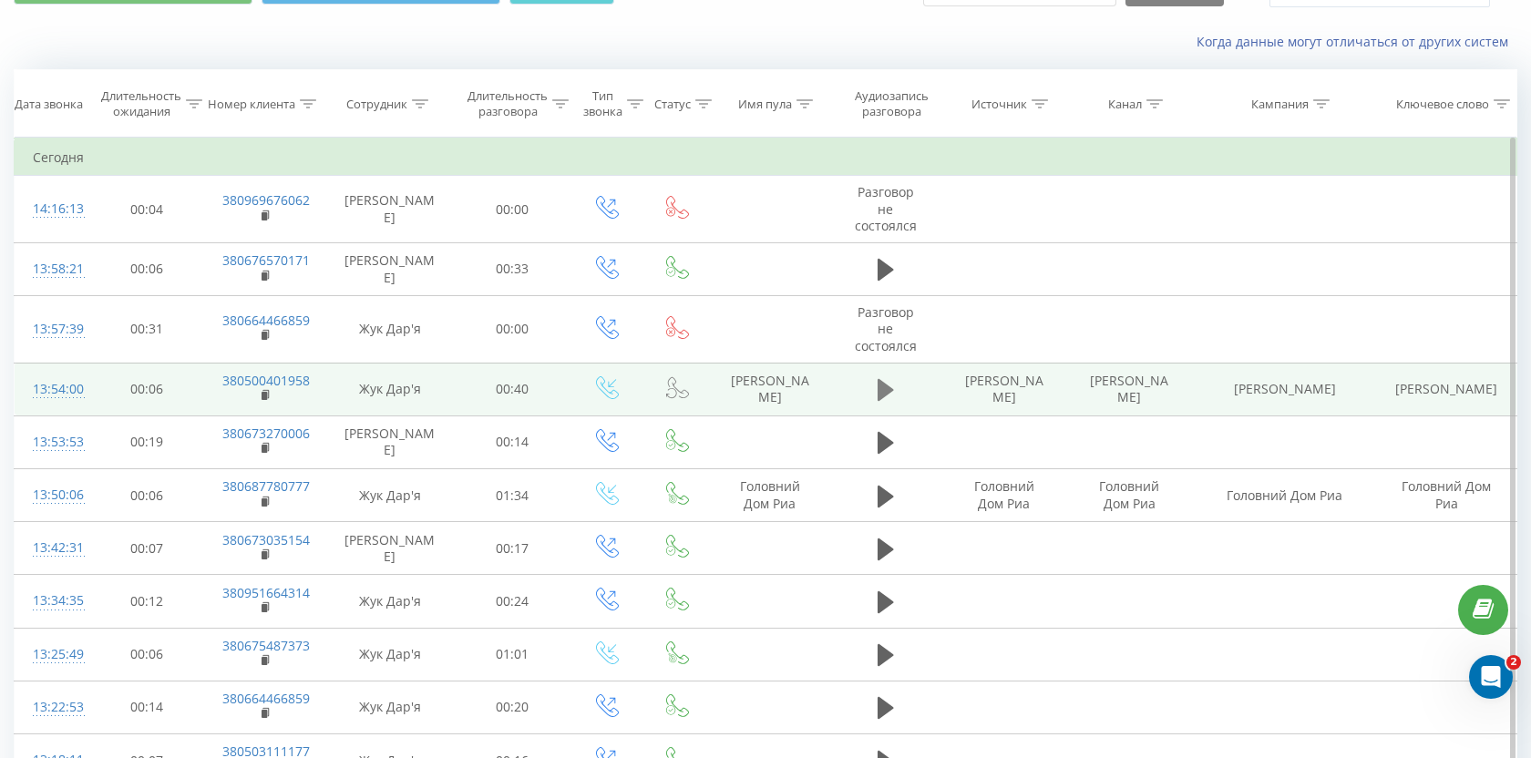
click at [881, 383] on icon at bounding box center [886, 390] width 16 height 22
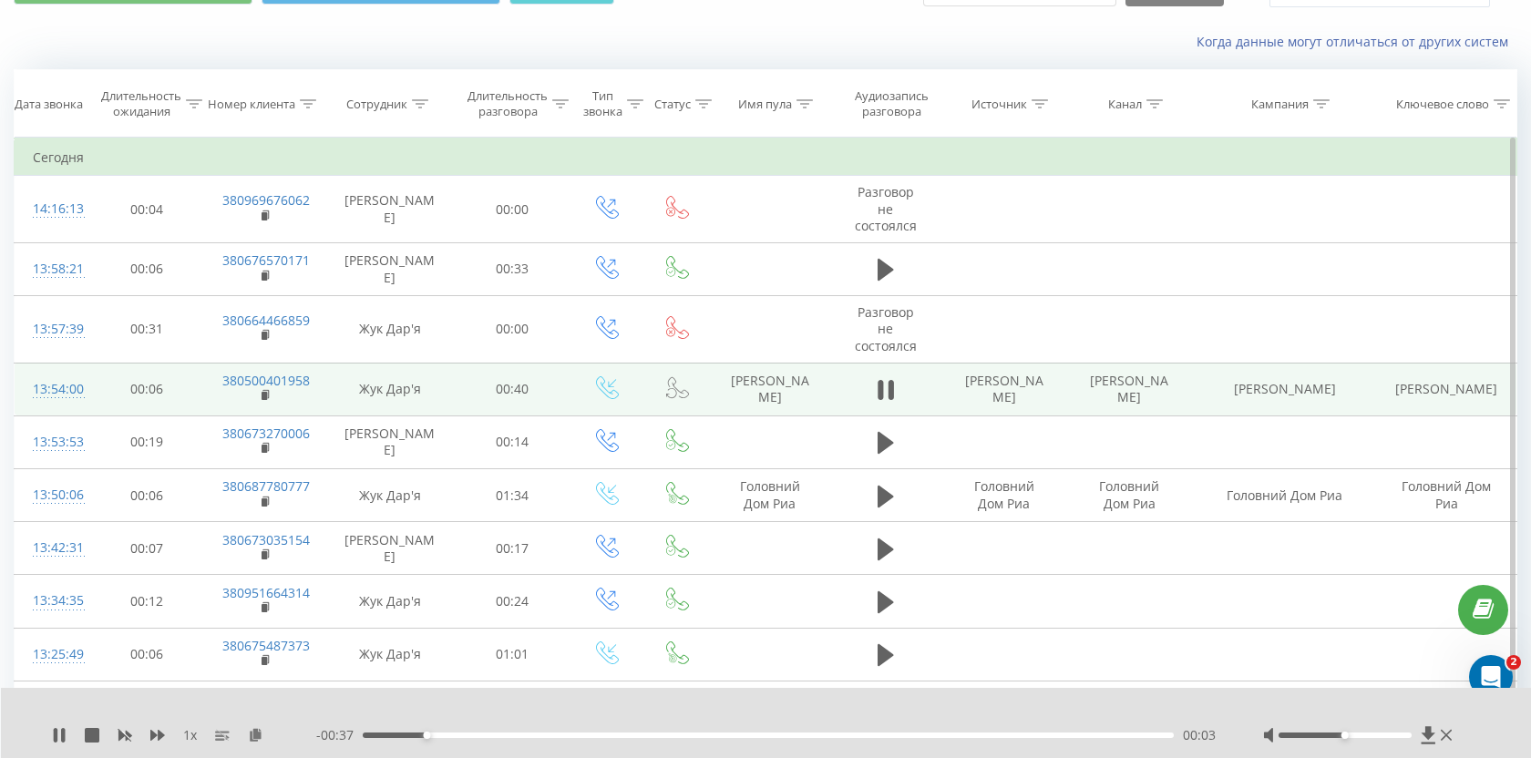
click at [485, 733] on div "00:03" at bounding box center [768, 735] width 811 height 5
click at [262, 398] on span at bounding box center [267, 396] width 10 height 17
click at [264, 397] on rect at bounding box center [264, 396] width 5 height 8
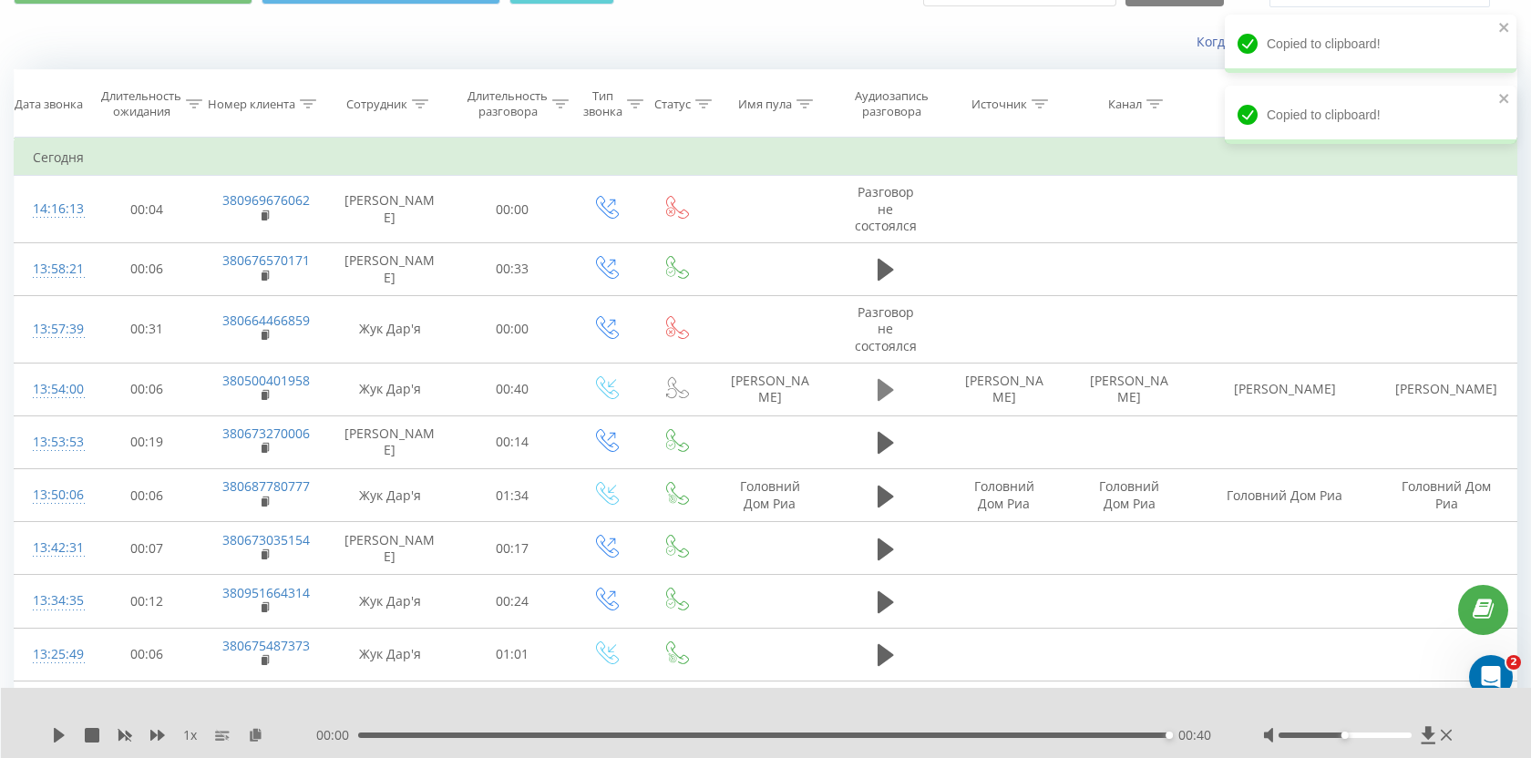
click at [893, 391] on icon at bounding box center [886, 390] width 16 height 26
click at [57, 736] on icon at bounding box center [59, 735] width 11 height 15
click at [46, 743] on div "1 x 00:00 00:40 00:40" at bounding box center [766, 723] width 1531 height 70
click at [53, 736] on icon at bounding box center [59, 735] width 15 height 15
click at [58, 733] on icon at bounding box center [59, 735] width 11 height 15
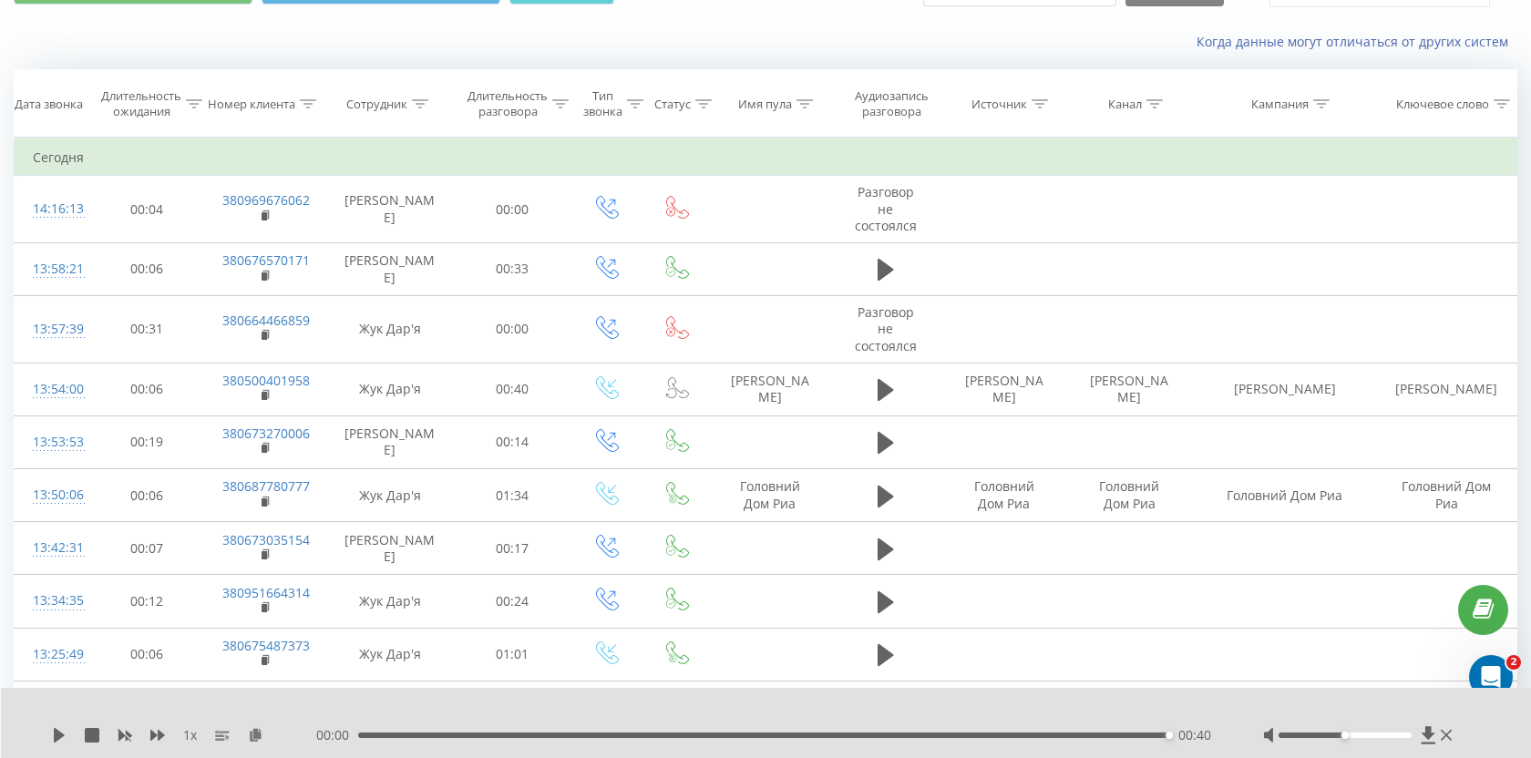
click at [58, 733] on icon at bounding box center [59, 735] width 11 height 15
click at [872, 394] on button at bounding box center [885, 389] width 27 height 27
click at [53, 731] on icon at bounding box center [59, 735] width 15 height 15
click at [59, 740] on icon at bounding box center [59, 735] width 15 height 15
click at [575, 734] on div "00:10" at bounding box center [768, 735] width 811 height 5
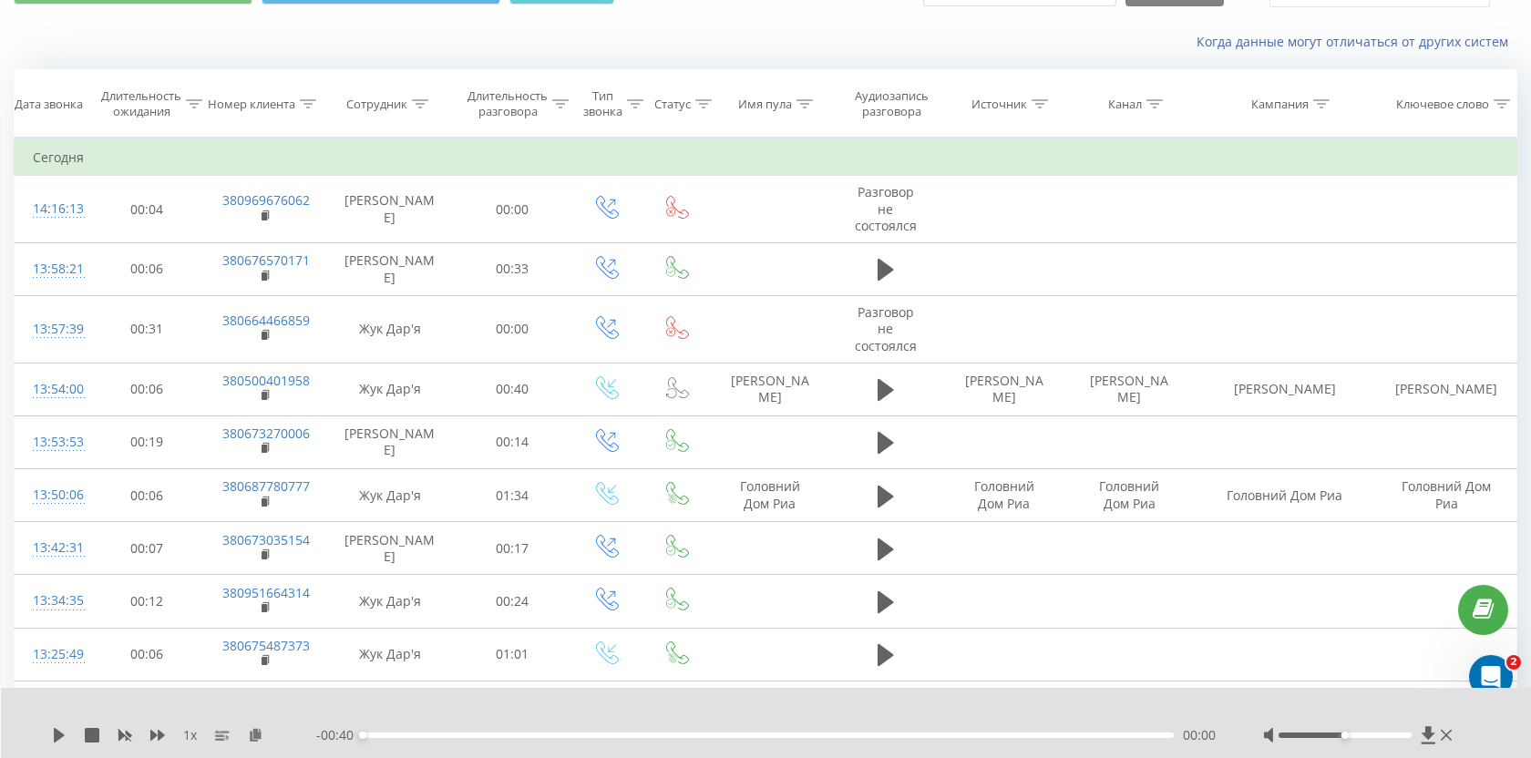
click at [50, 734] on div "1 x - 00:40 00:00 00:00" at bounding box center [766, 723] width 1531 height 70
click at [57, 735] on icon at bounding box center [59, 735] width 11 height 15
click at [54, 740] on icon at bounding box center [56, 735] width 4 height 15
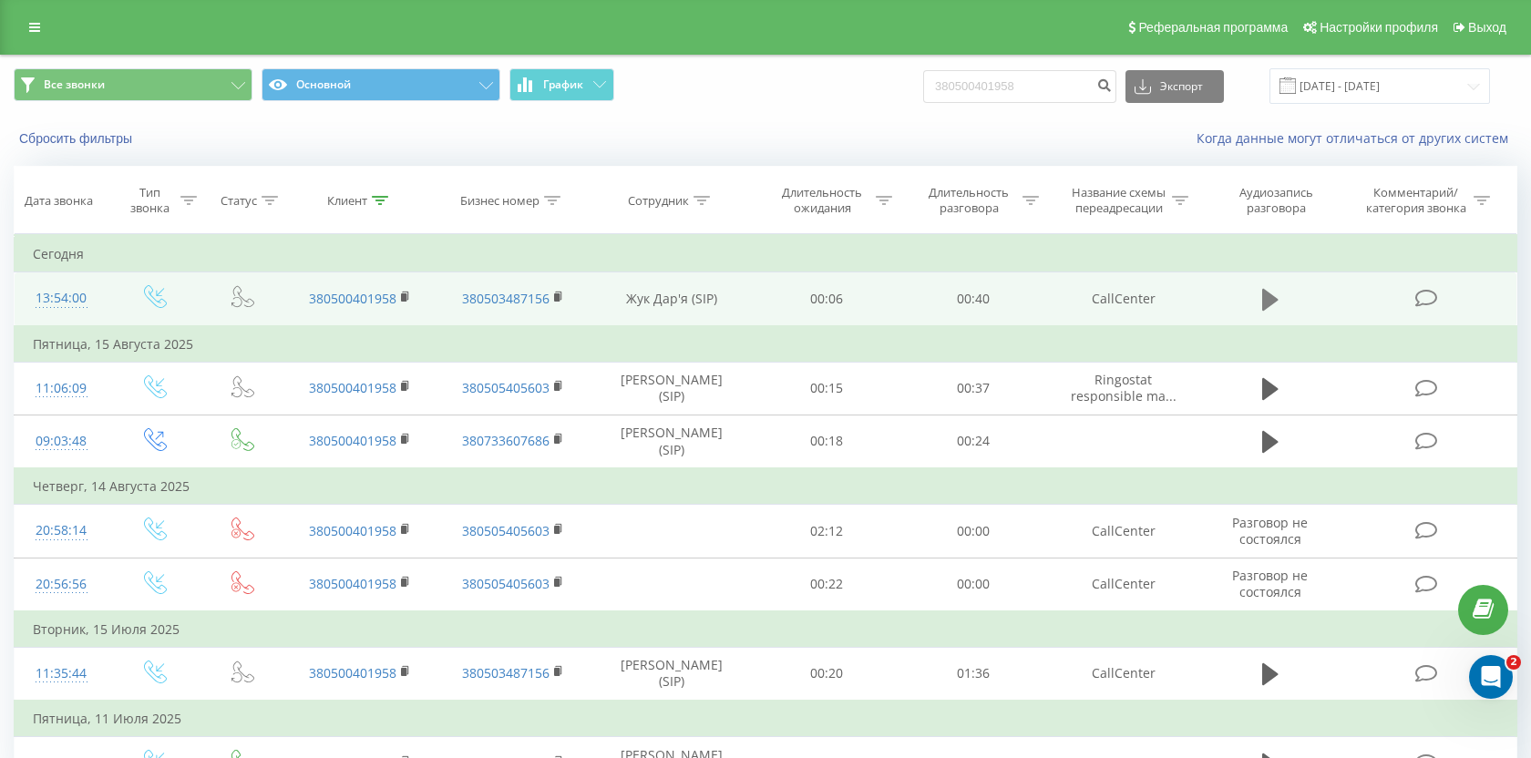
click at [1276, 287] on icon at bounding box center [1270, 300] width 16 height 26
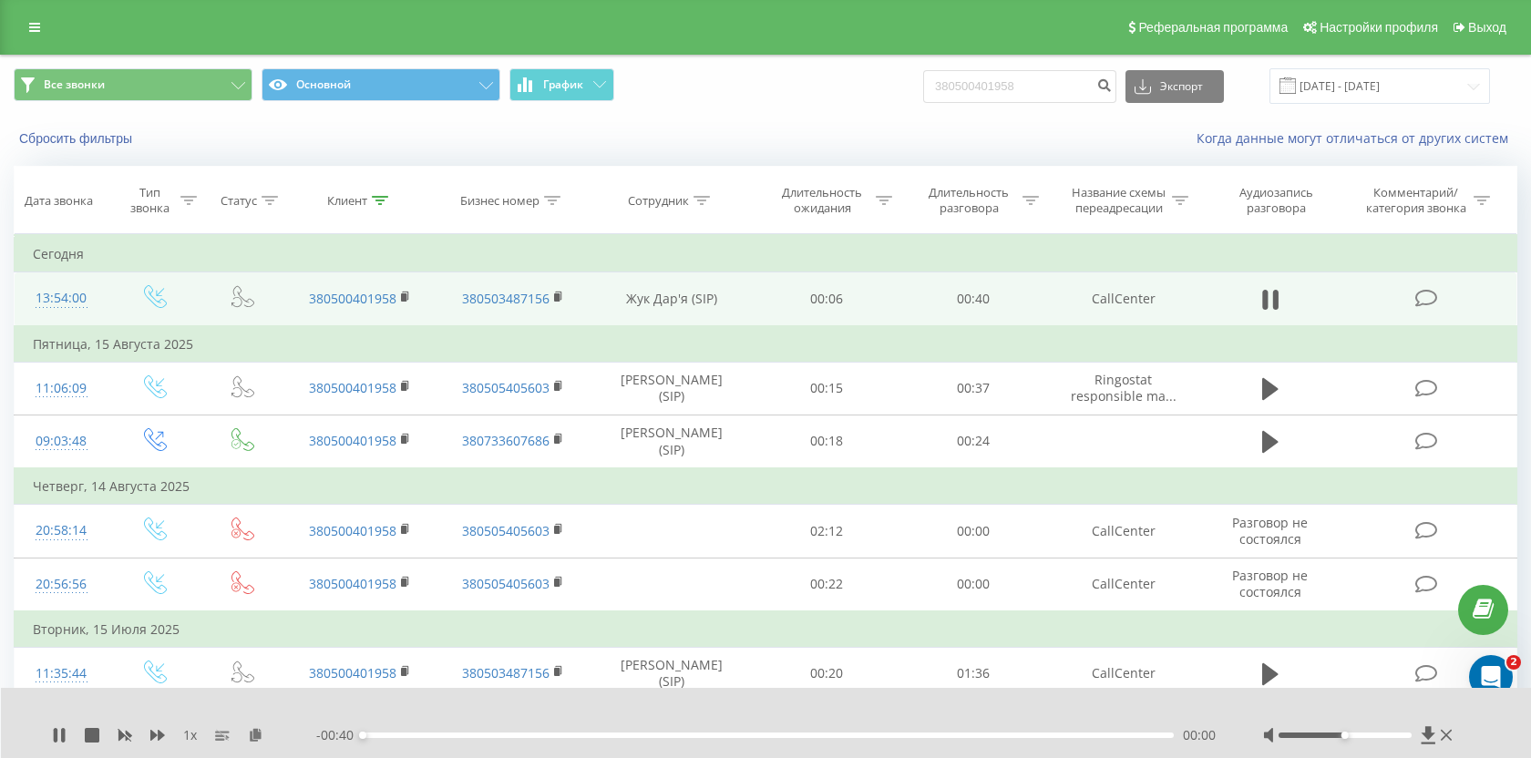
click at [578, 734] on div "00:00" at bounding box center [768, 735] width 811 height 5
click at [678, 732] on div "- 00:27 00:12 00:12" at bounding box center [766, 735] width 901 height 18
click at [713, 736] on div "00:13" at bounding box center [768, 735] width 811 height 5
click at [51, 738] on div "1 x - 00:13 00:26 00:26" at bounding box center [766, 723] width 1531 height 70
click at [60, 733] on icon at bounding box center [59, 735] width 15 height 15
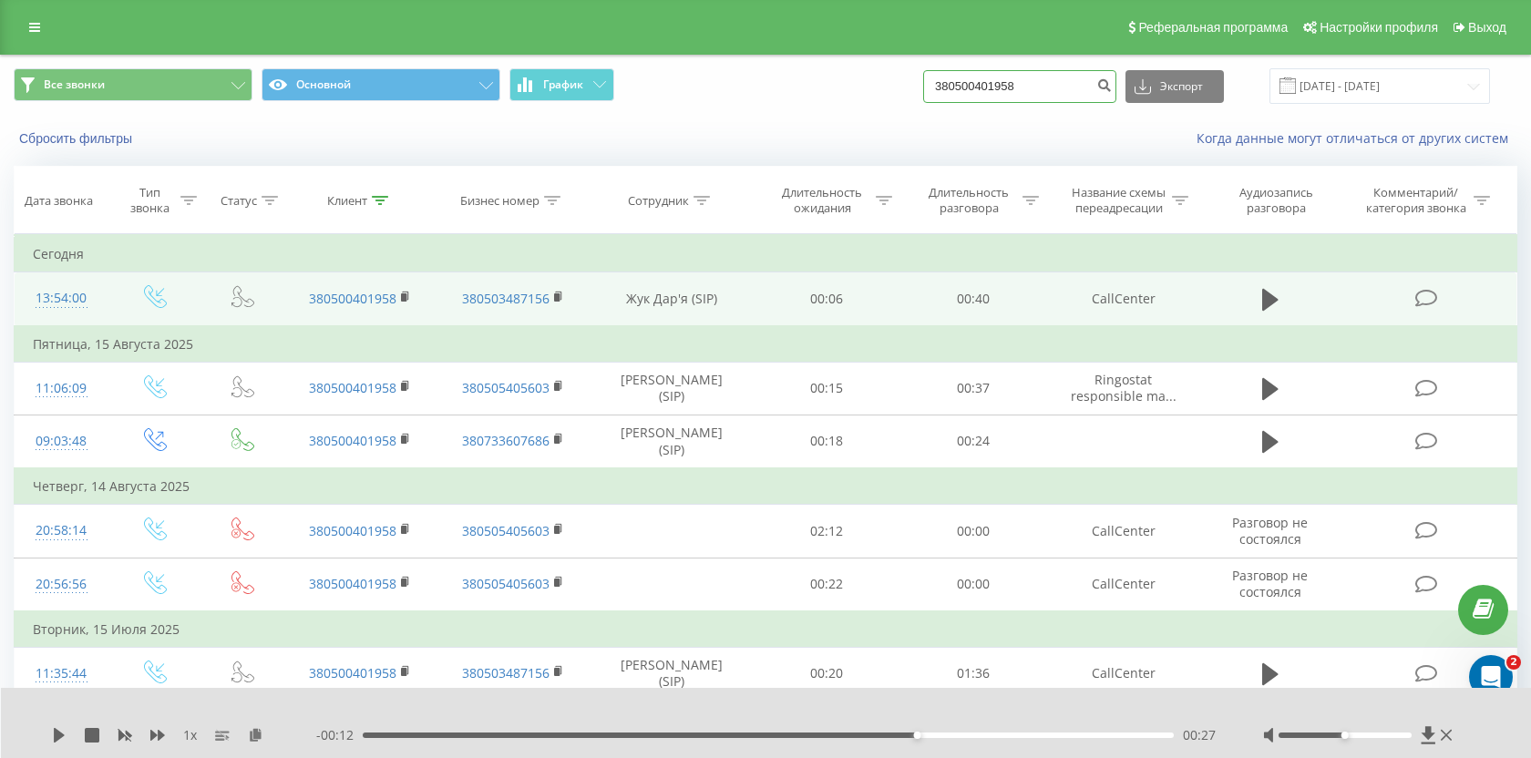
click at [1025, 85] on input "380500401958" at bounding box center [1019, 86] width 193 height 33
paste input "990961599"
type input "380990961599"
click at [1117, 96] on button "submit" at bounding box center [1104, 86] width 25 height 33
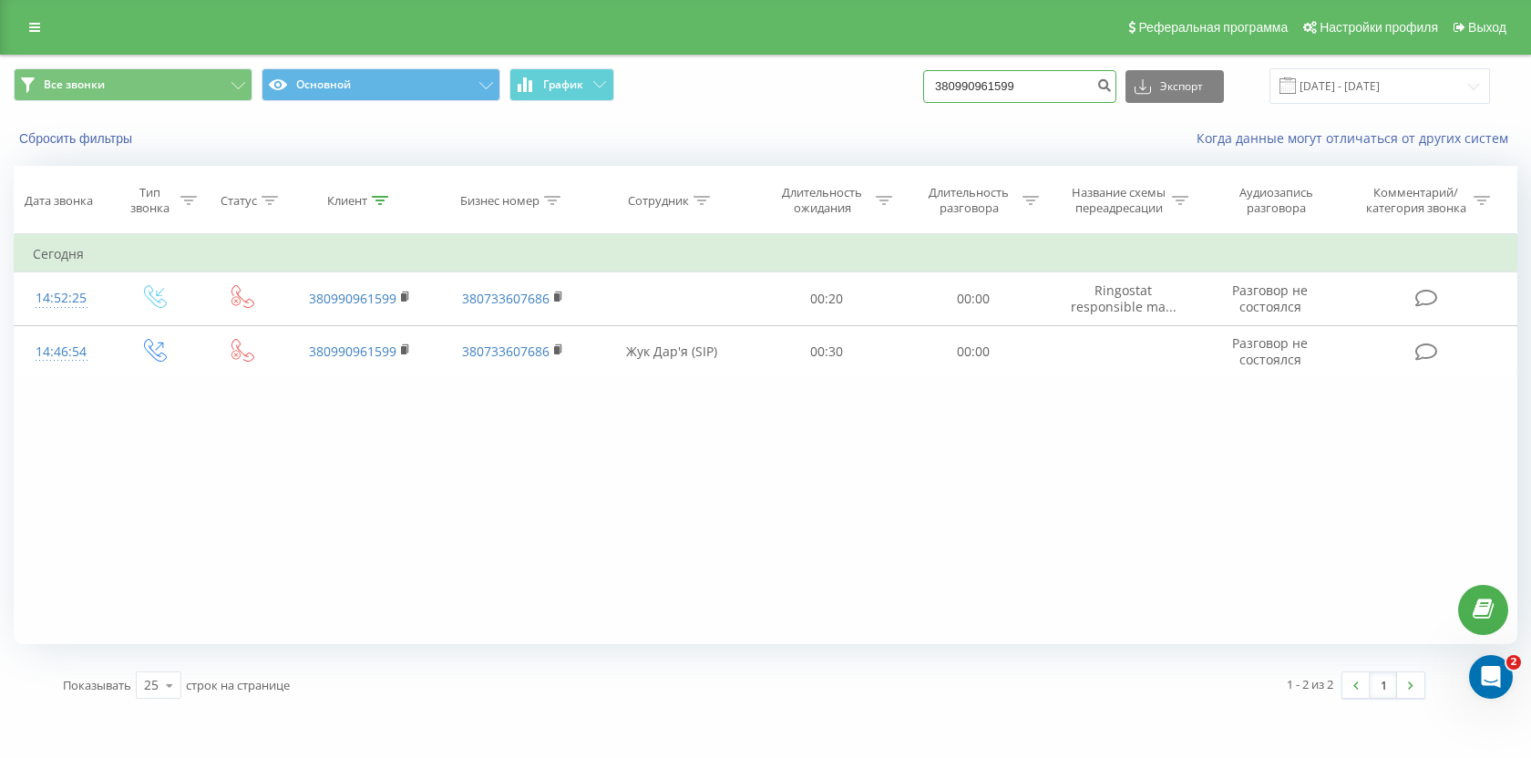
click at [981, 87] on input "380990961599" at bounding box center [1019, 86] width 193 height 33
click at [980, 87] on input "380990961599" at bounding box center [1019, 86] width 193 height 33
paste input "507550011"
type input "380507550011"
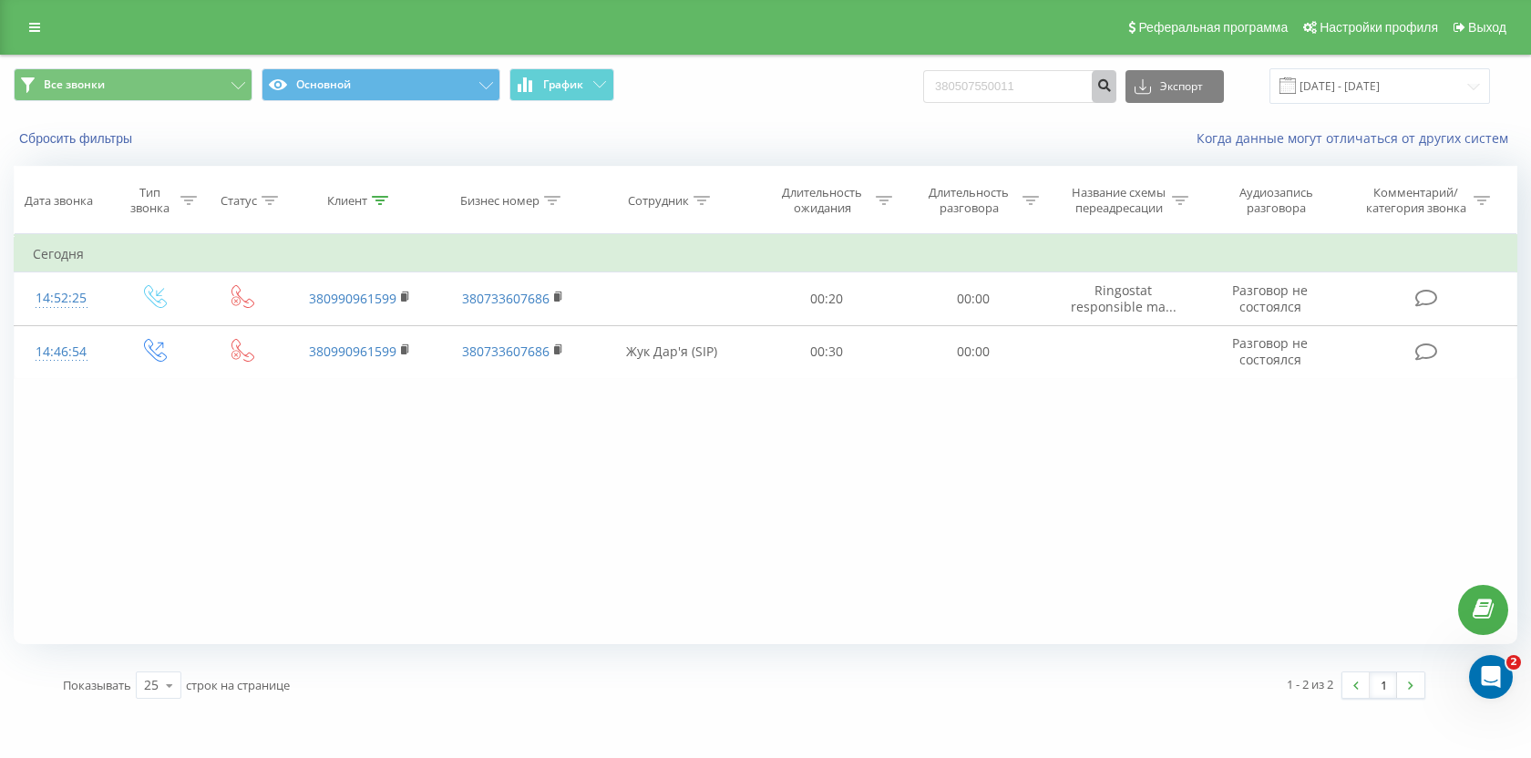
click at [1117, 93] on button "submit" at bounding box center [1104, 86] width 25 height 33
